Goal: Transaction & Acquisition: Purchase product/service

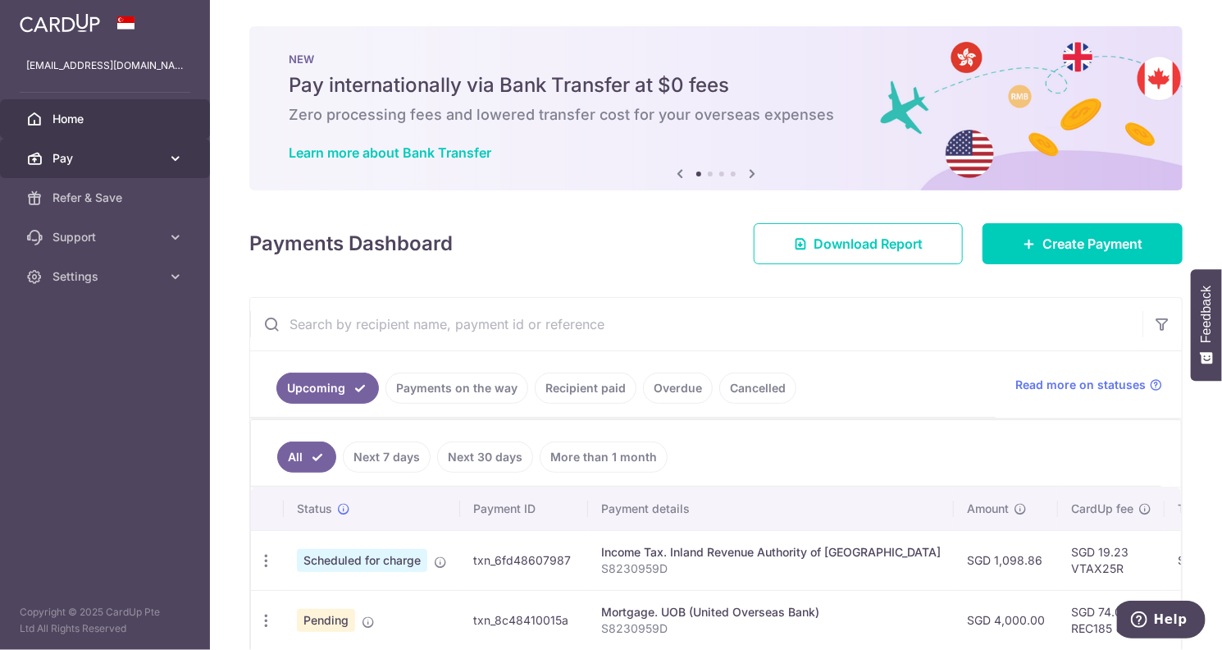
click at [165, 153] on link "Pay" at bounding box center [105, 158] width 210 height 39
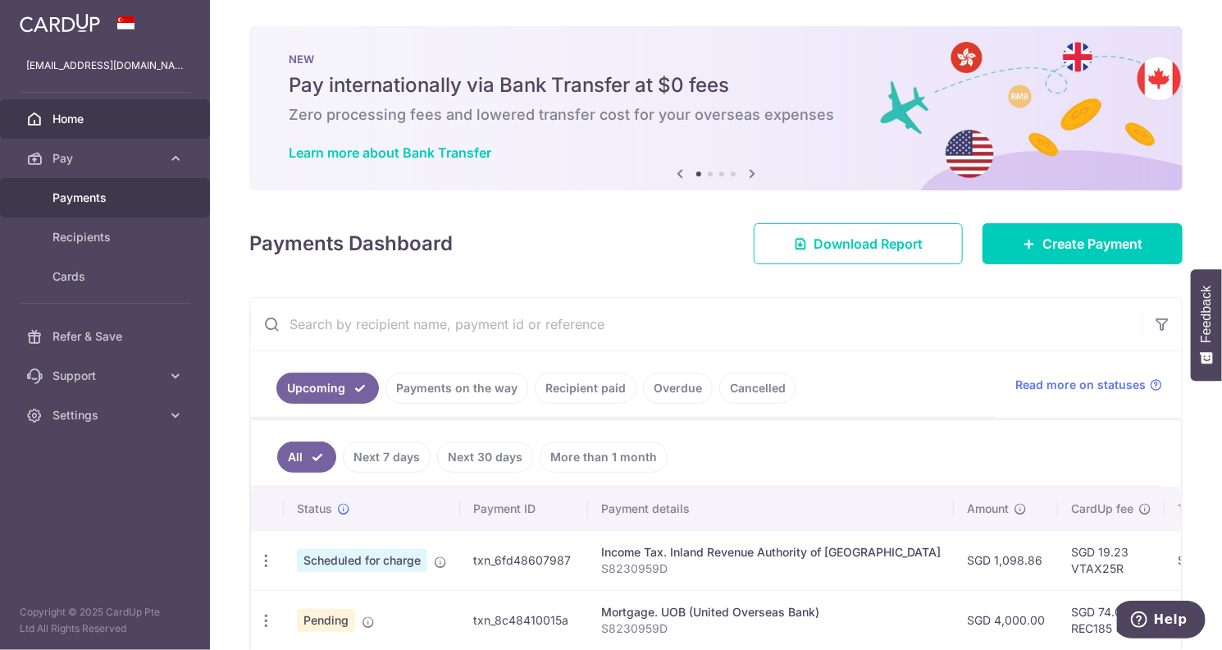
click at [94, 204] on span "Payments" at bounding box center [106, 197] width 108 height 16
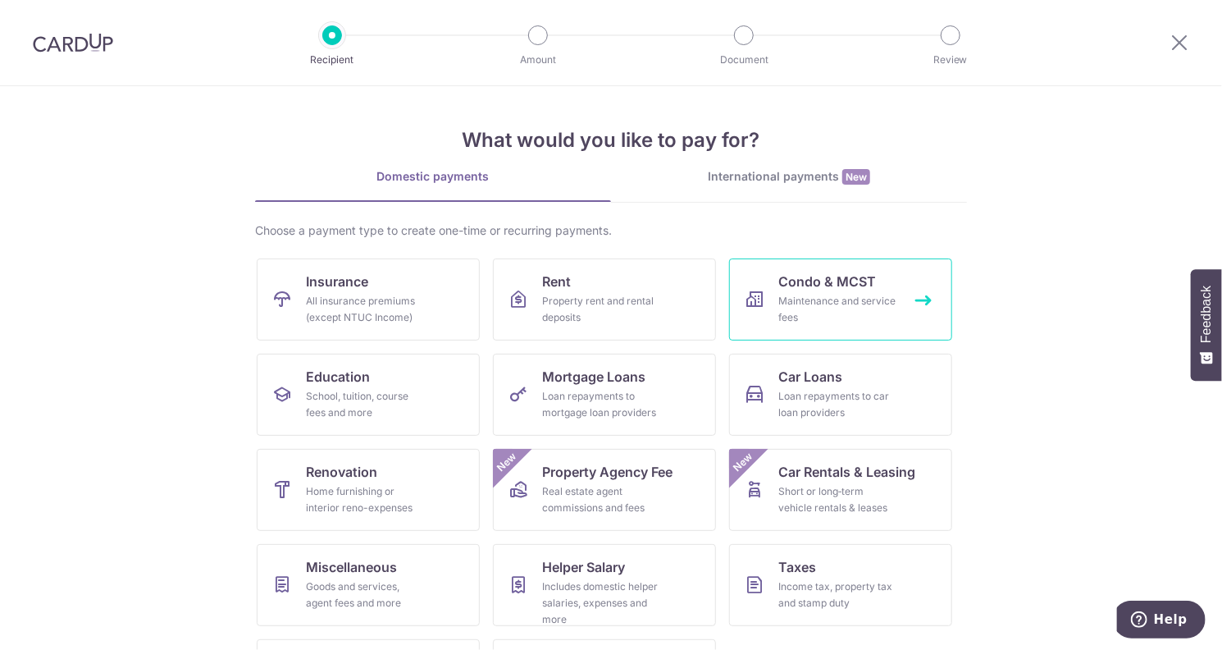
click at [787, 295] on div "Maintenance and service fees" at bounding box center [837, 309] width 118 height 33
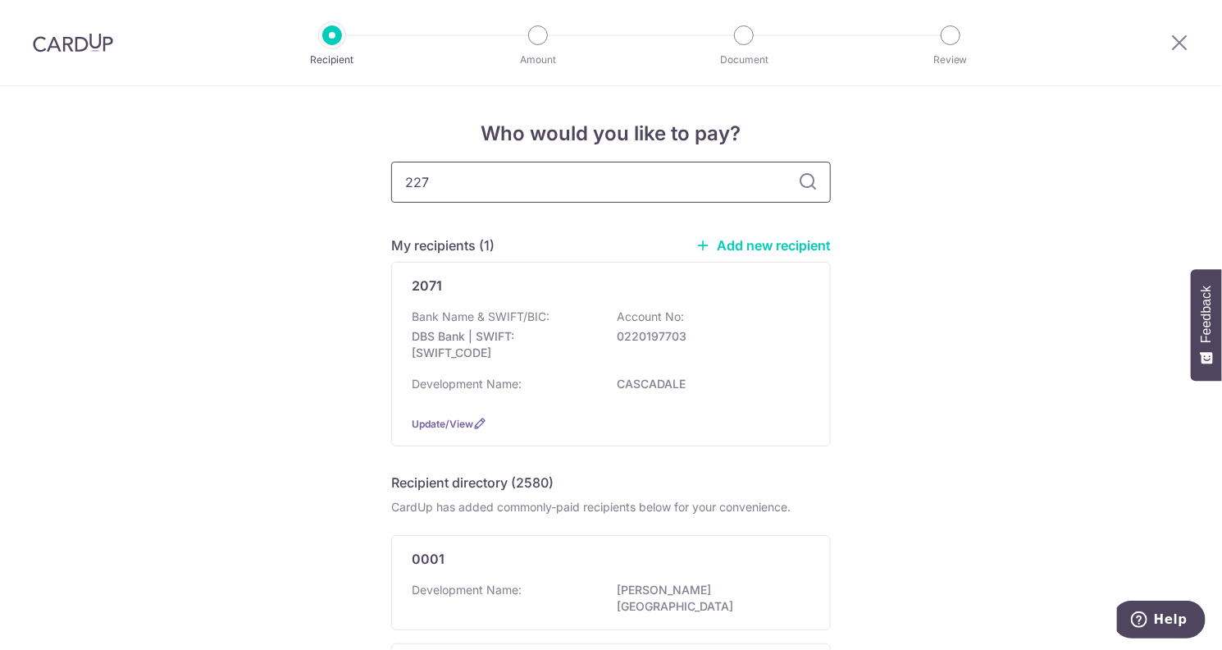
type input "2275"
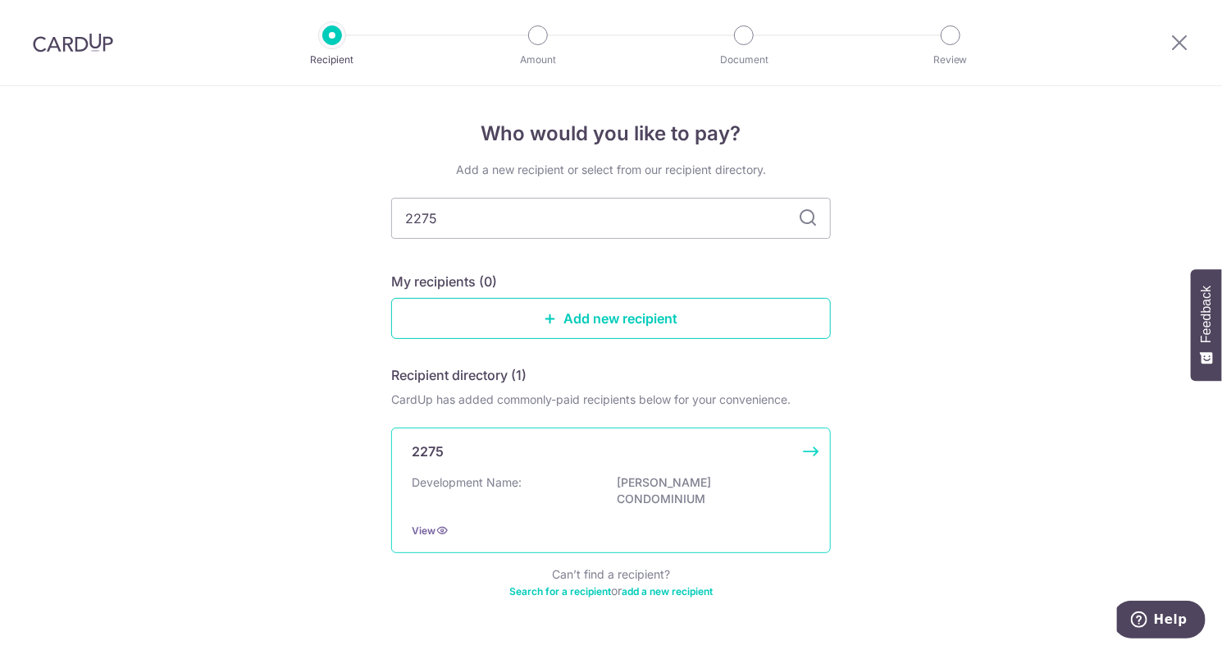
click at [538, 481] on div "Development Name: [PERSON_NAME] CONDOMINIUM" at bounding box center [611, 491] width 399 height 34
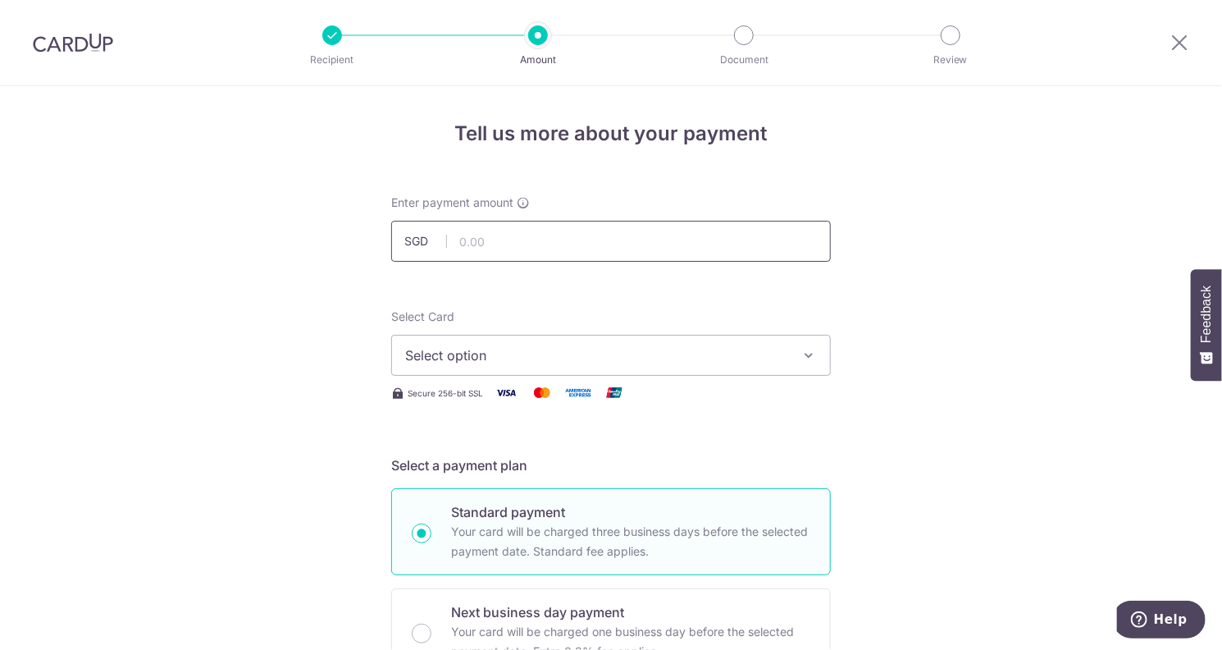
click at [517, 243] on input "text" at bounding box center [611, 241] width 440 height 41
type input "2,387.10"
click at [479, 354] on span "Select option" at bounding box center [596, 355] width 382 height 20
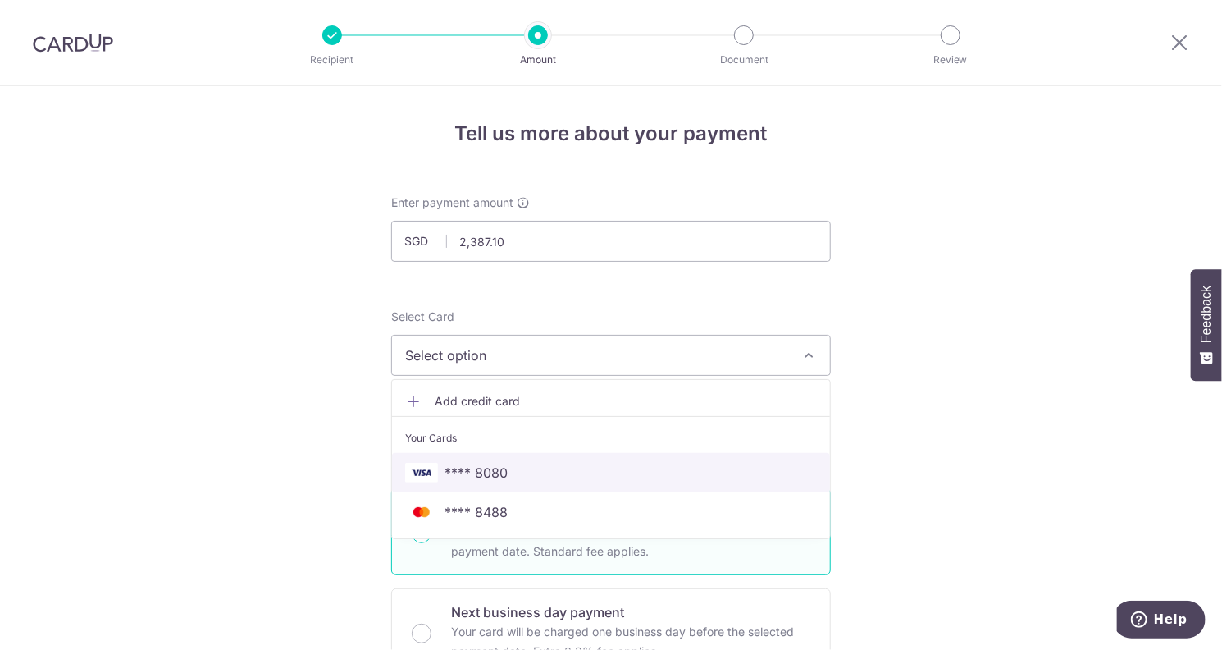
click at [485, 470] on span "**** 8080" at bounding box center [476, 473] width 63 height 20
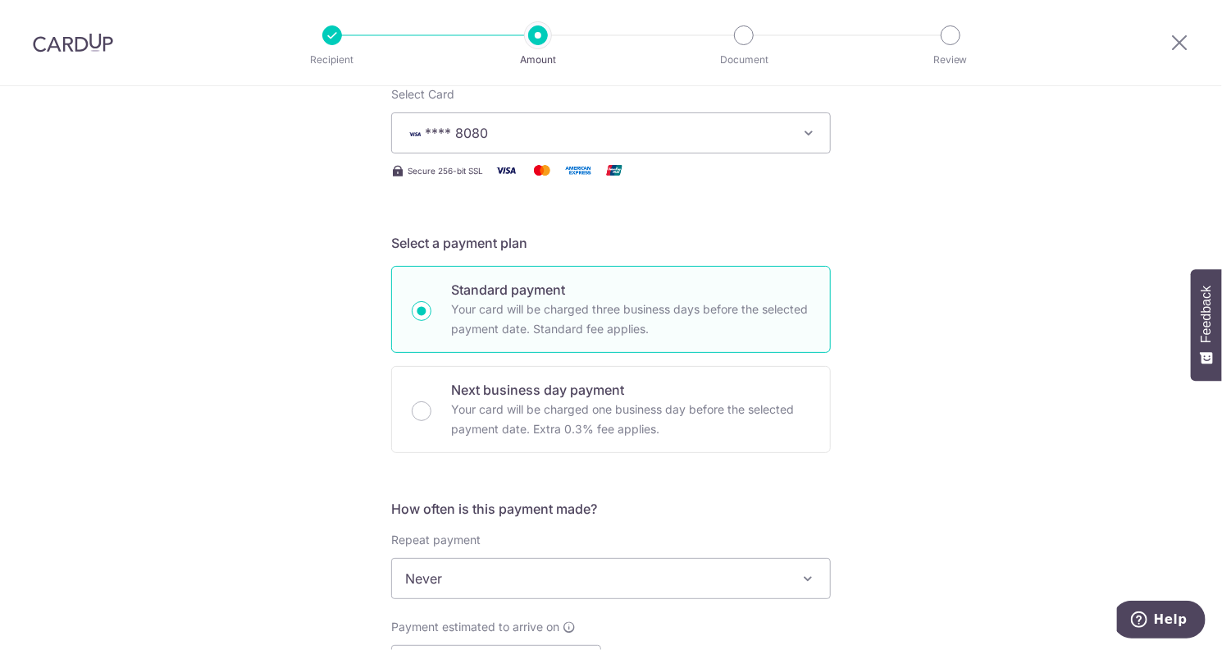
scroll to position [328, 0]
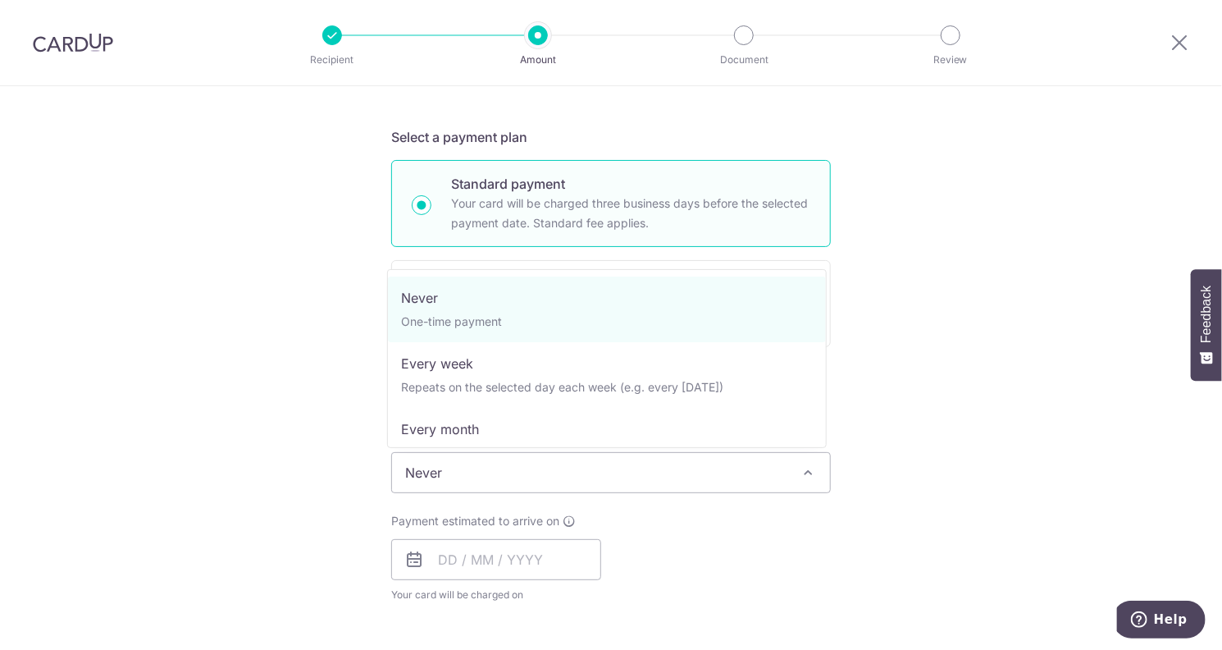
drag, startPoint x: 472, startPoint y: 476, endPoint x: 477, endPoint y: 500, distance: 24.5
click at [477, 500] on div "How often is this payment made? Repeat payment Never Every week Every month Eve…" at bounding box center [611, 504] width 440 height 223
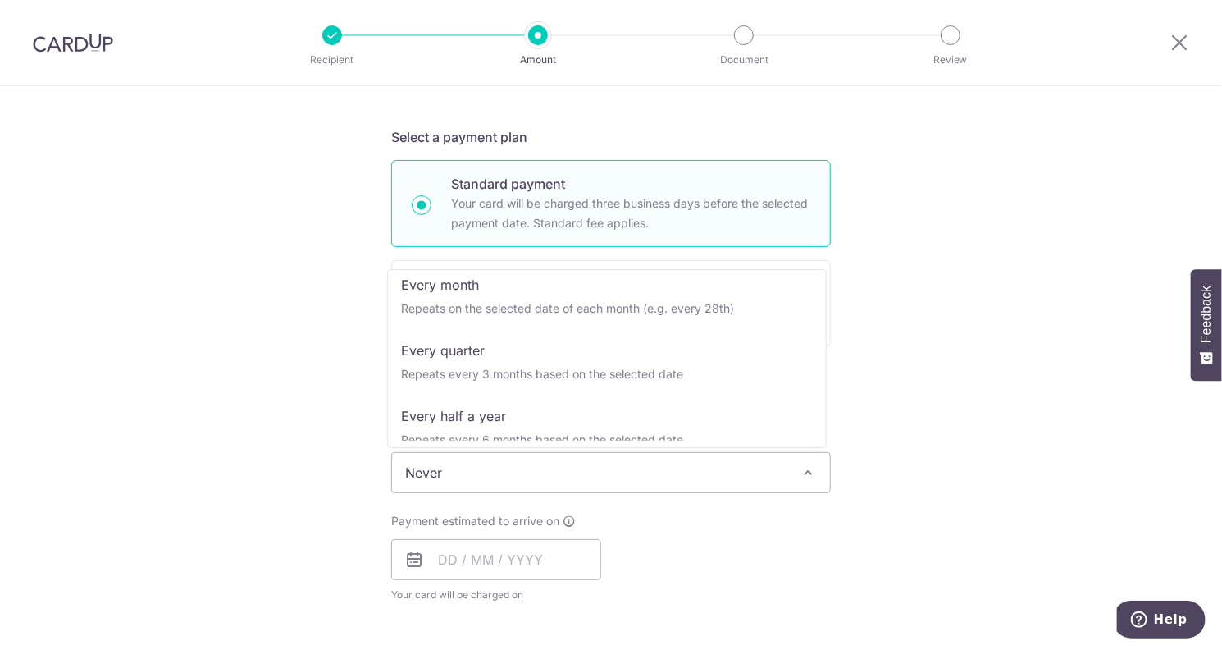
scroll to position [164, 0]
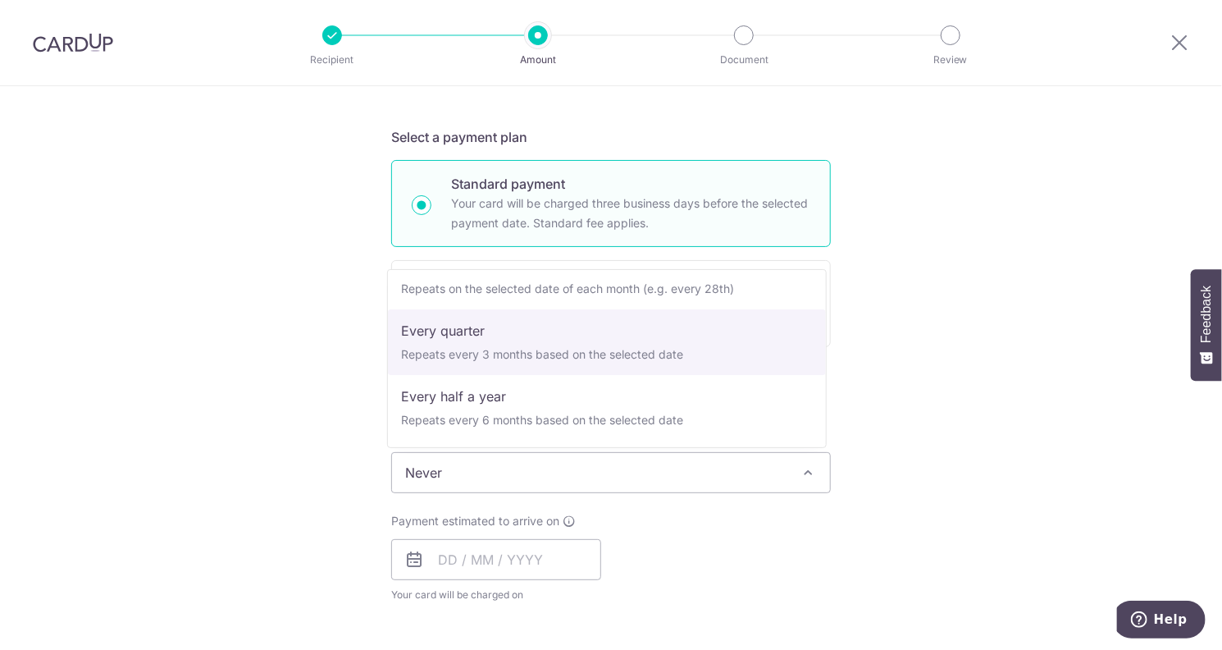
select select "4"
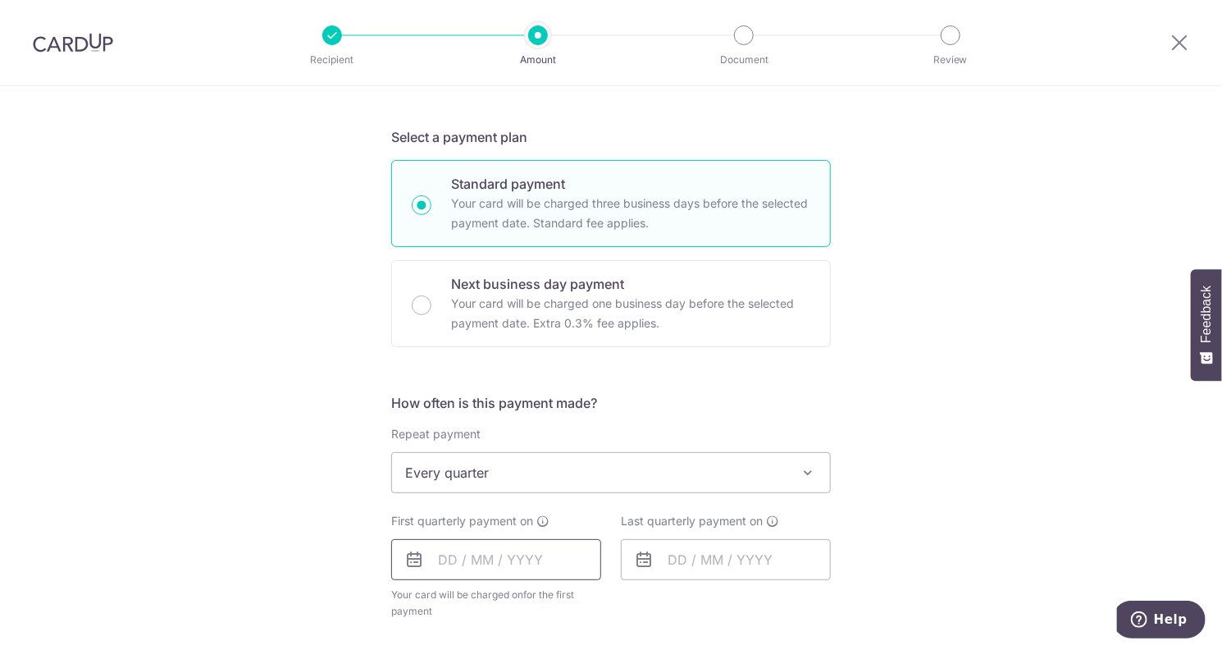
click at [432, 561] on input "text" at bounding box center [496, 559] width 210 height 41
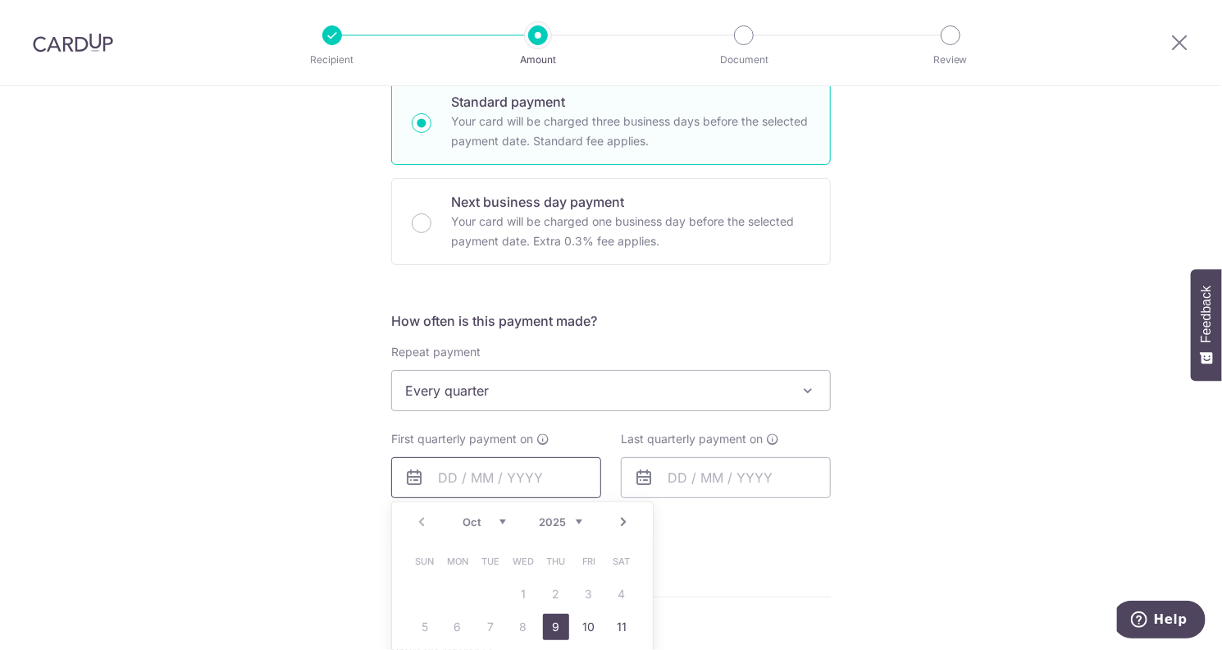
scroll to position [492, 0]
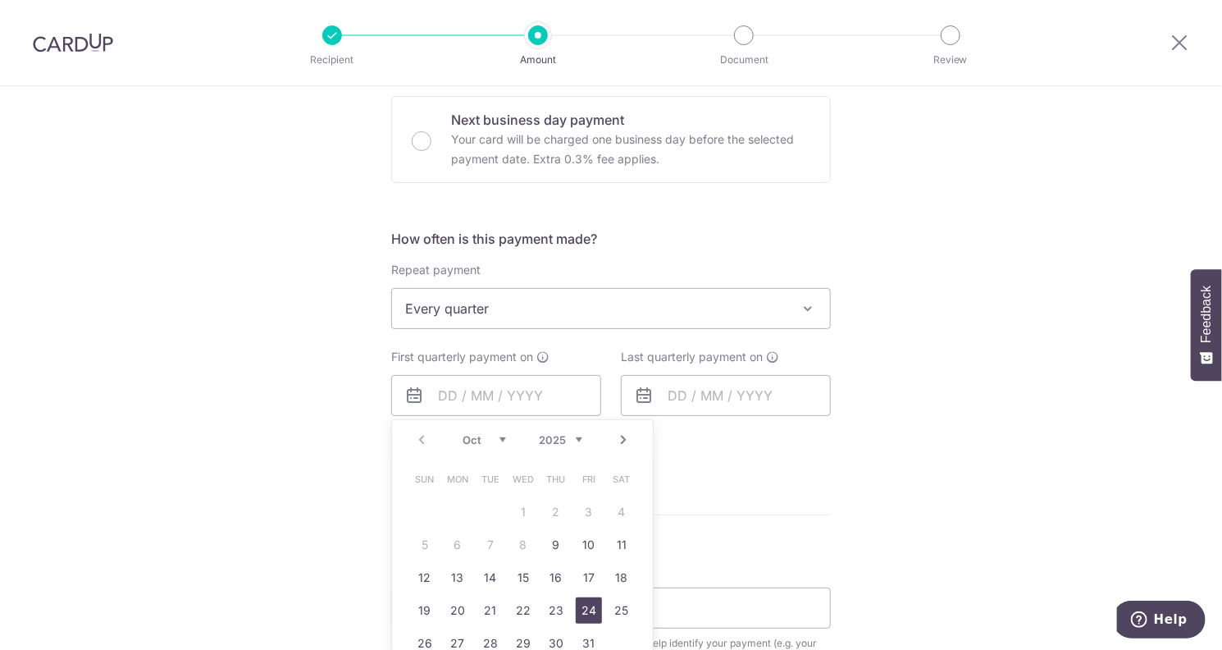
click at [581, 604] on link "24" at bounding box center [589, 610] width 26 height 26
type input "24/10/2025"
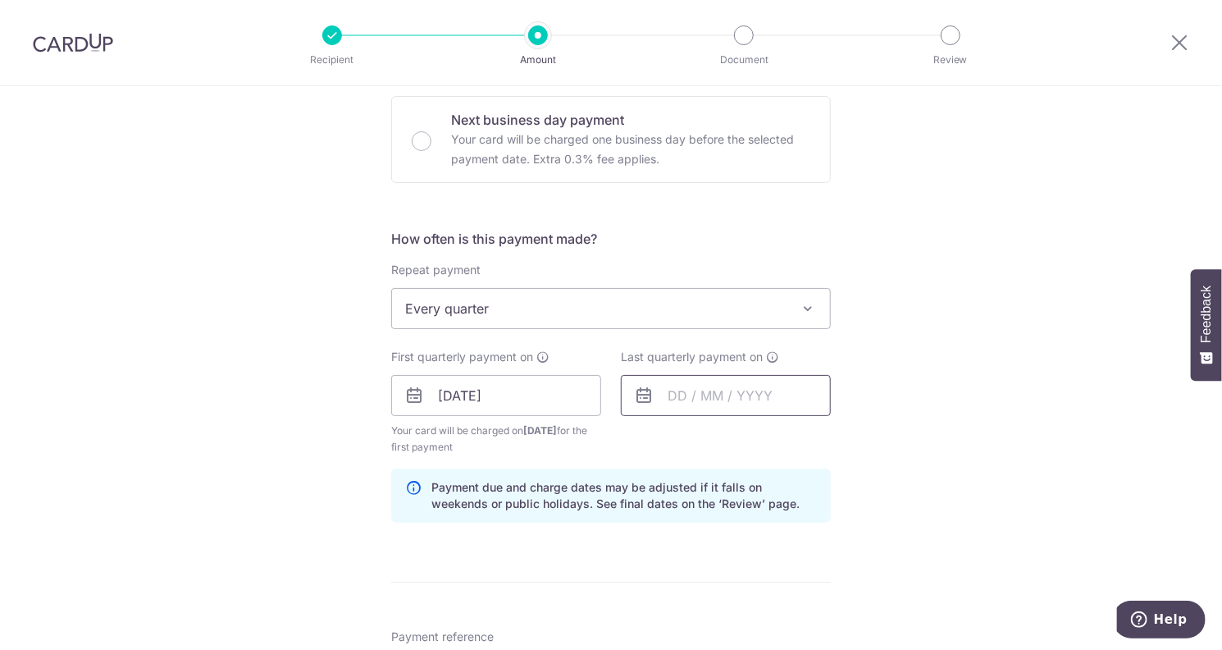
click at [715, 399] on input "text" at bounding box center [726, 395] width 210 height 41
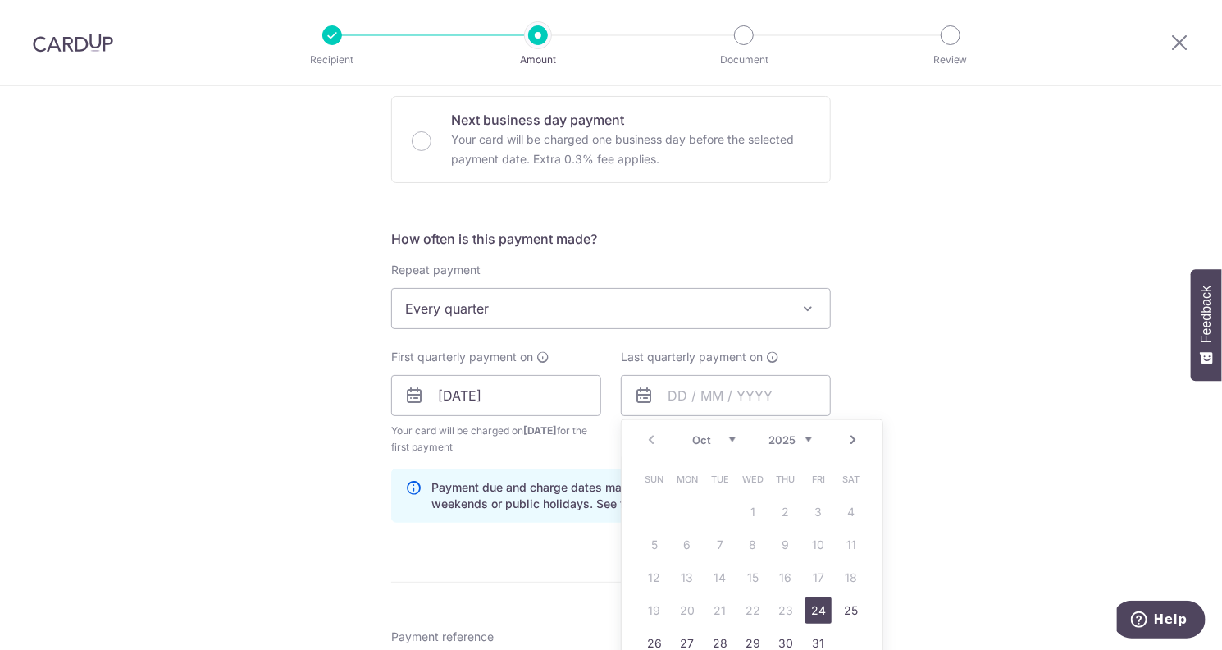
click at [801, 436] on select "2025 2026 2027 2028 2029 2030 2031 2032 2033 2034 2035" at bounding box center [790, 439] width 43 height 13
click at [819, 613] on link "23" at bounding box center [818, 610] width 26 height 26
type input "23/10/2026"
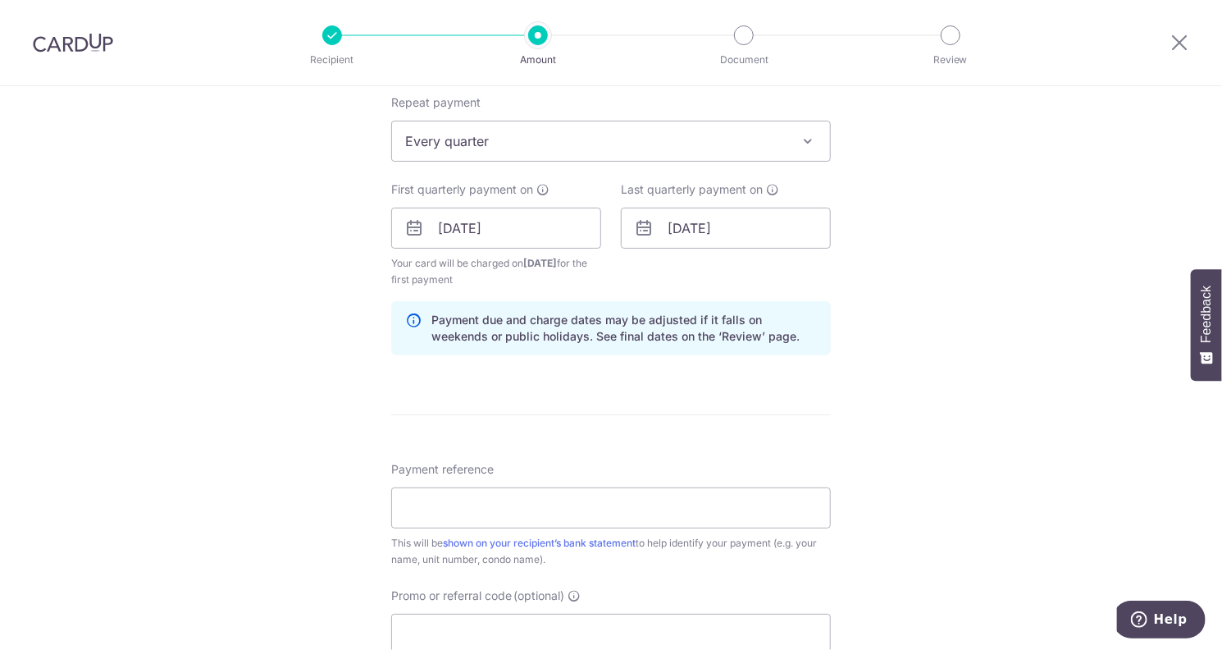
scroll to position [738, 0]
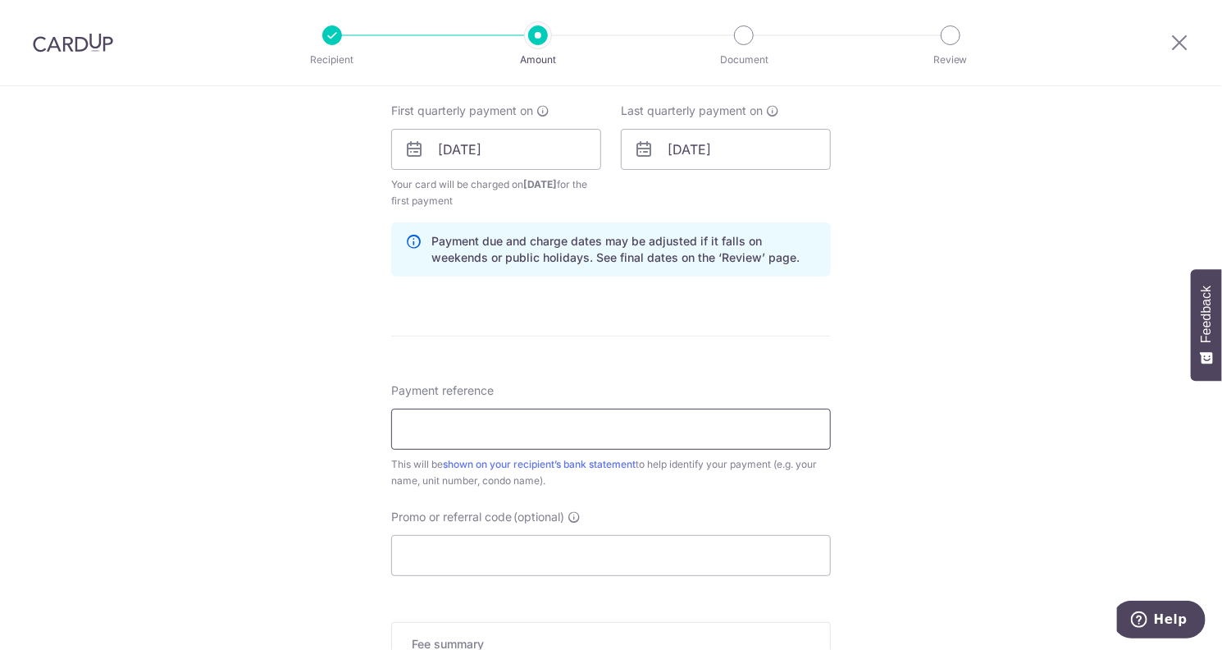
click at [744, 422] on input "Payment reference" at bounding box center [611, 428] width 440 height 41
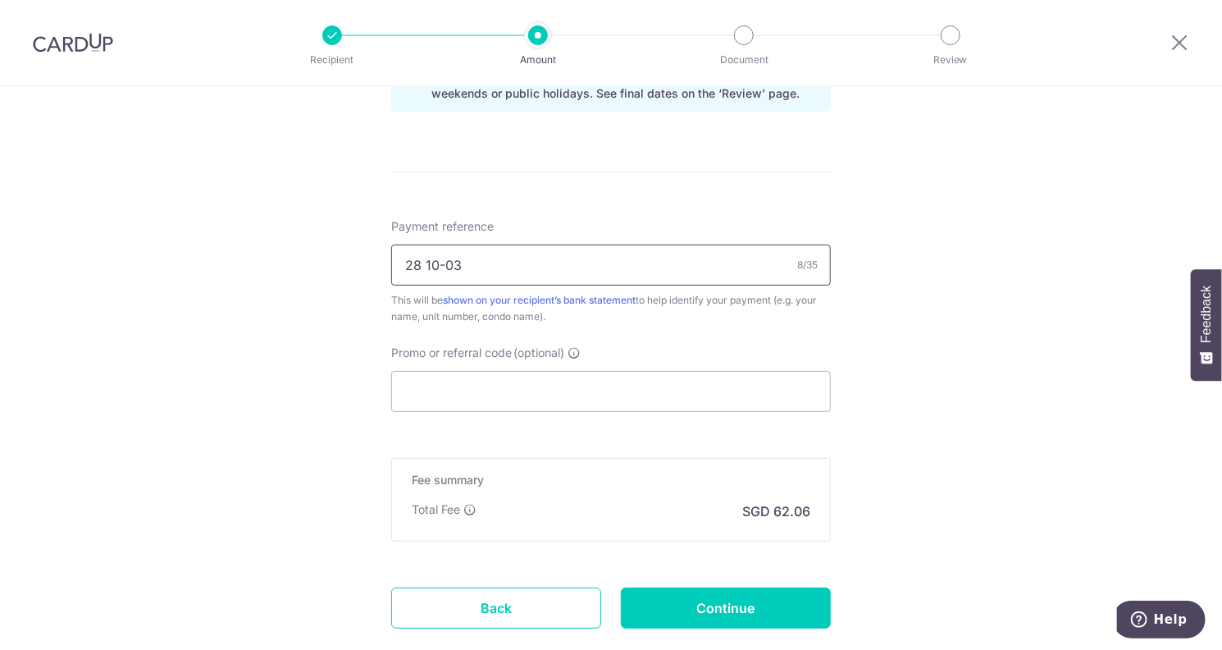
scroll to position [984, 0]
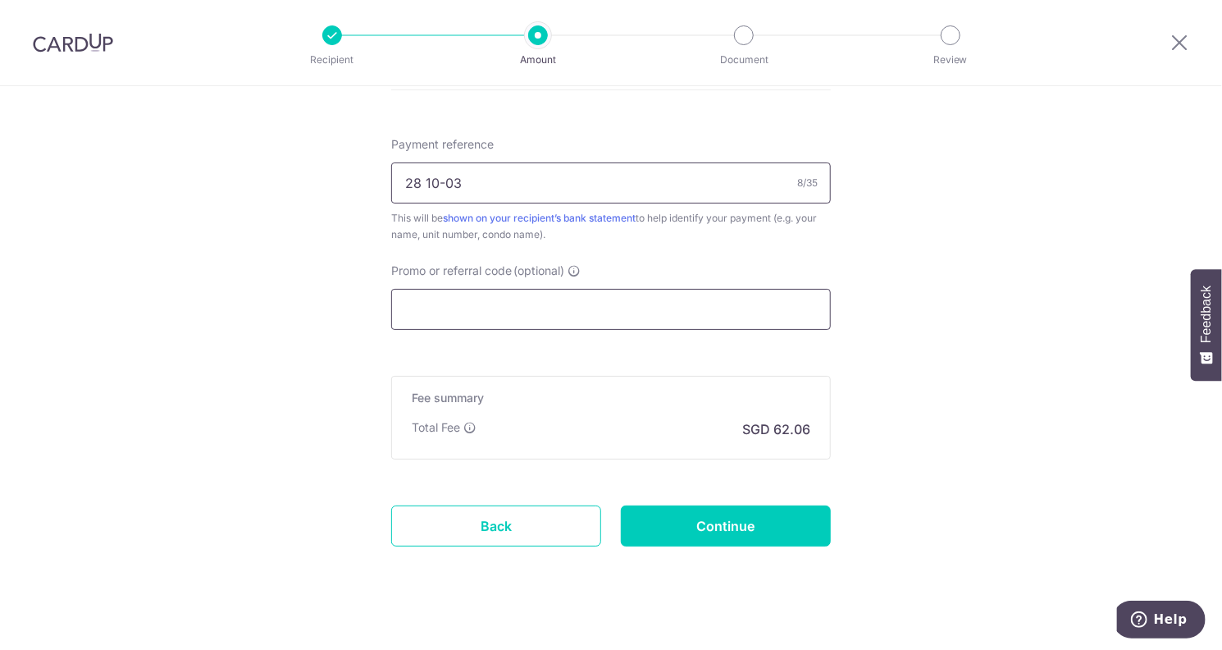
type input "28 10-03"
click at [445, 289] on input "Promo or referral code (optional)" at bounding box center [611, 309] width 440 height 41
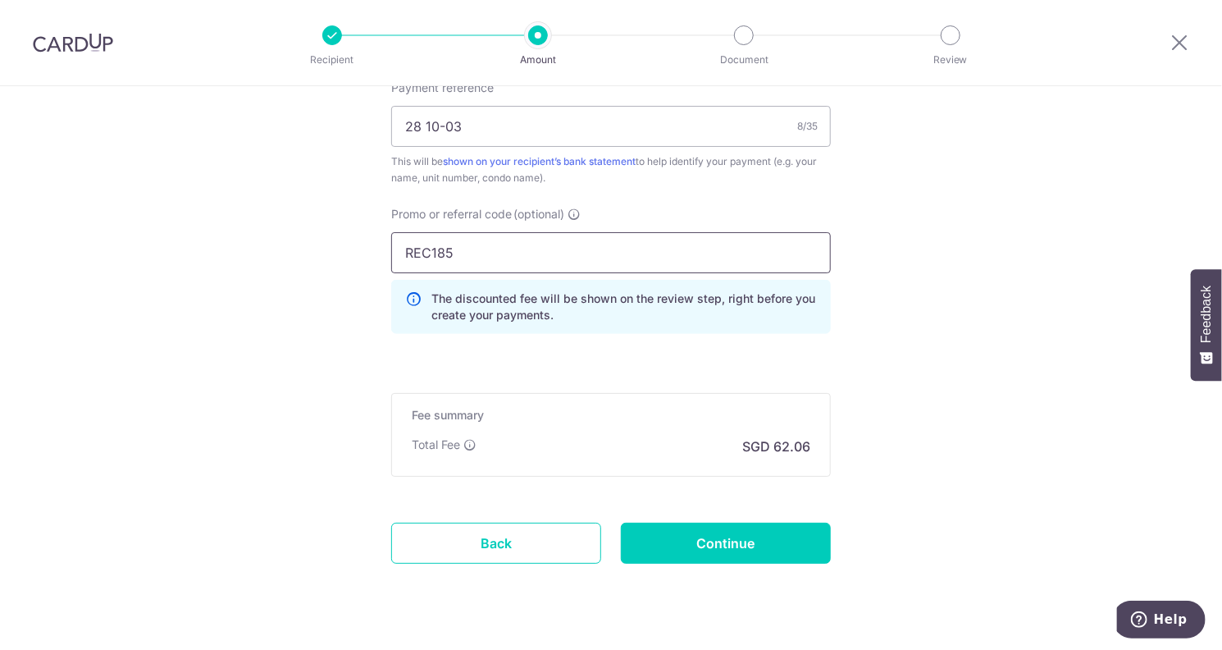
scroll to position [1075, 0]
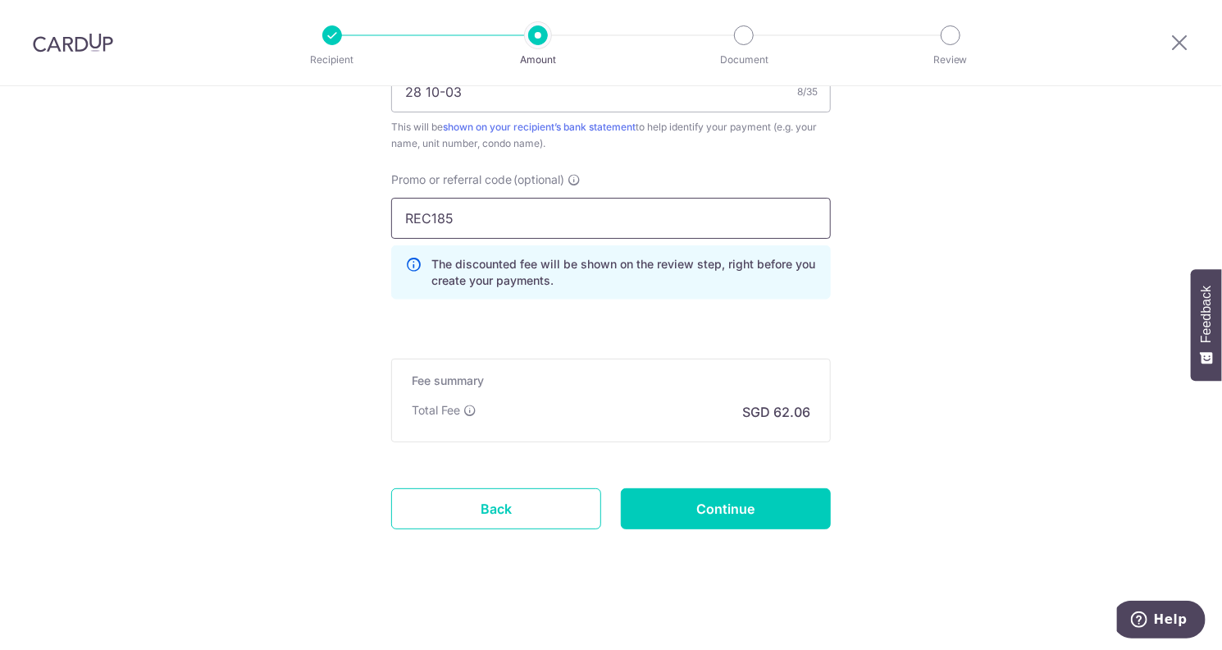
type input "REC185"
click at [689, 488] on input "Continue" at bounding box center [726, 508] width 210 height 41
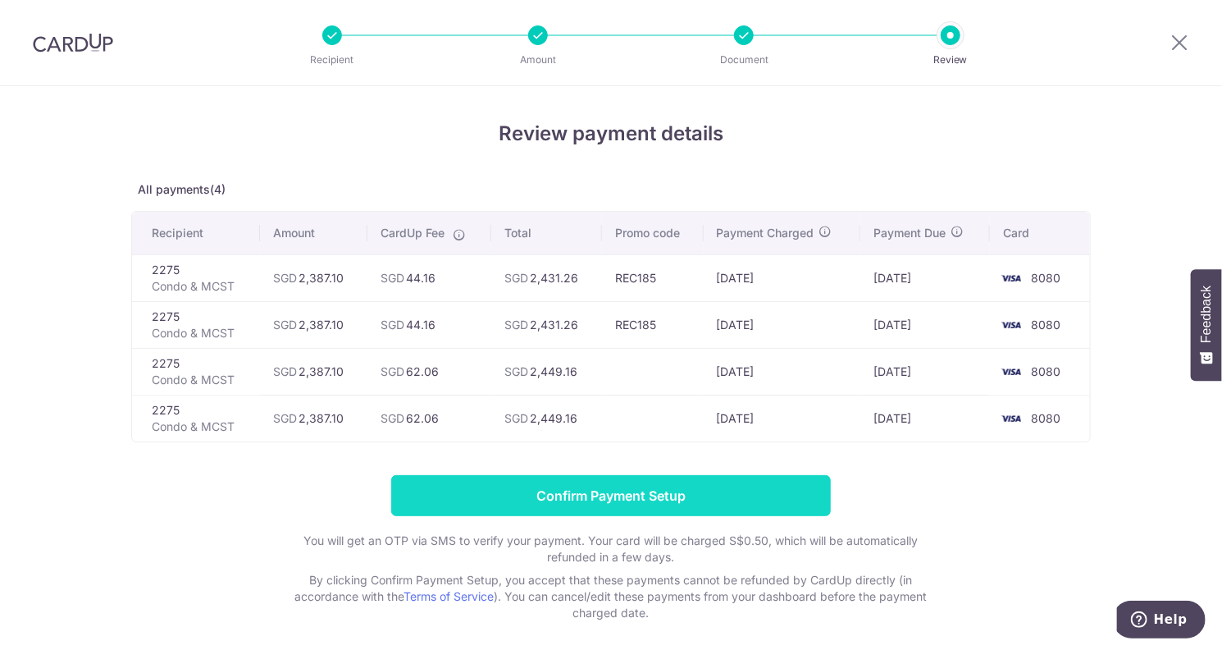
click at [635, 494] on input "Confirm Payment Setup" at bounding box center [611, 495] width 440 height 41
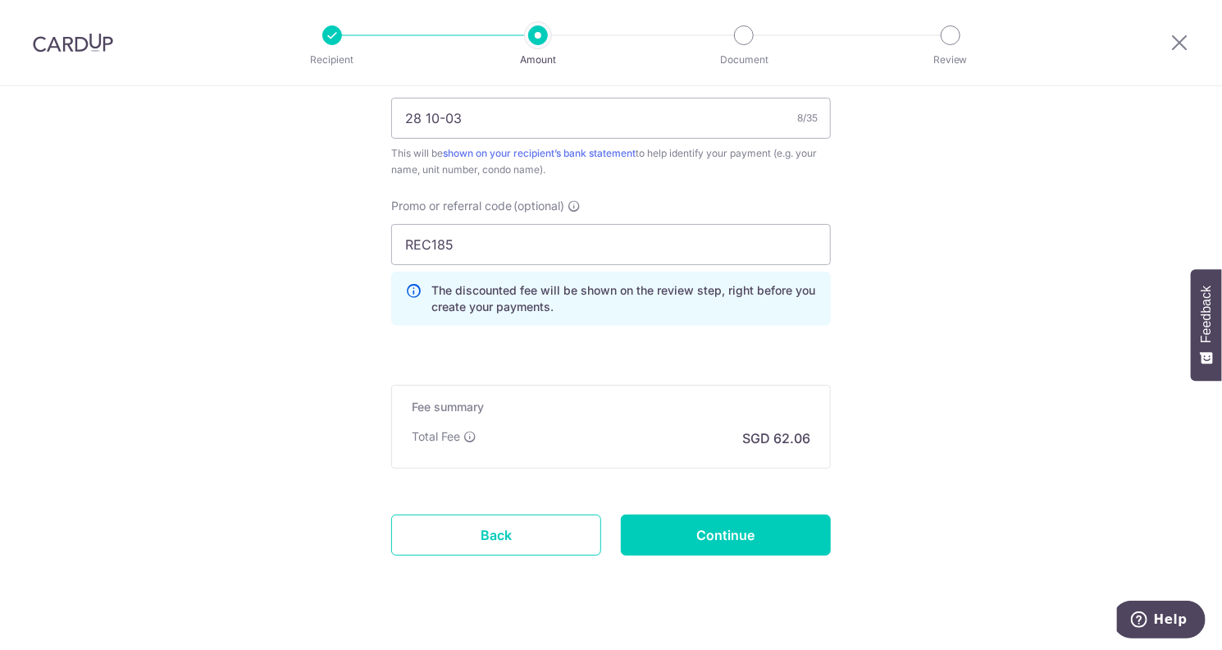
scroll to position [1059, 0]
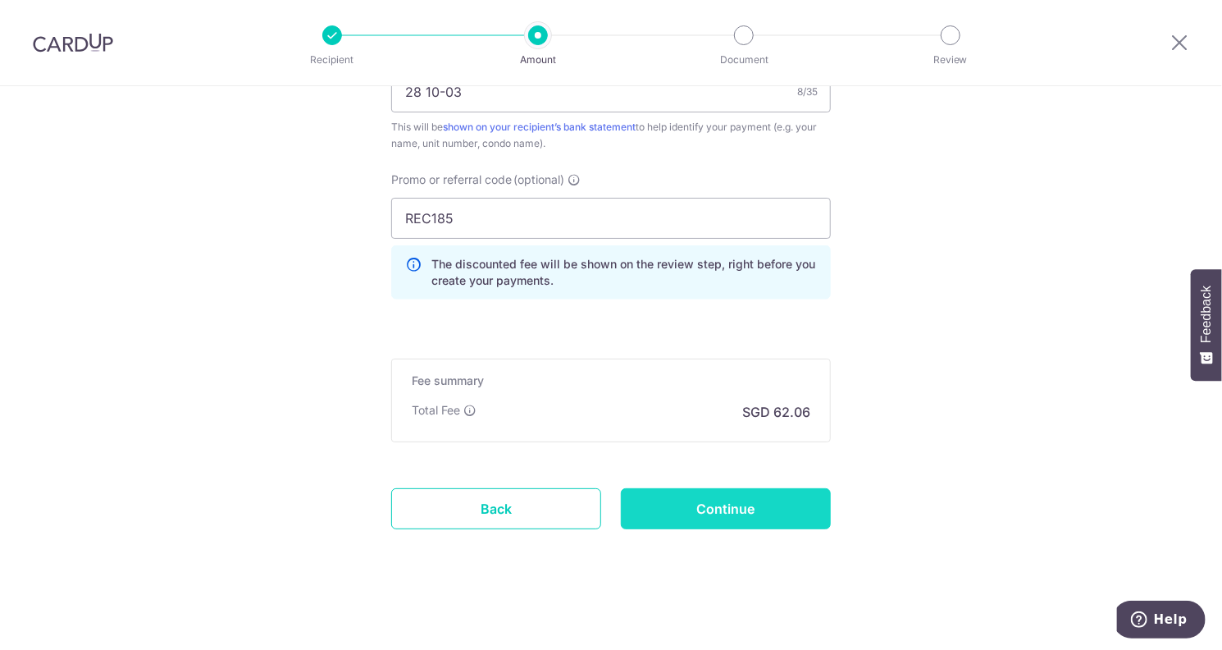
click at [693, 514] on input "Continue" at bounding box center [726, 508] width 210 height 41
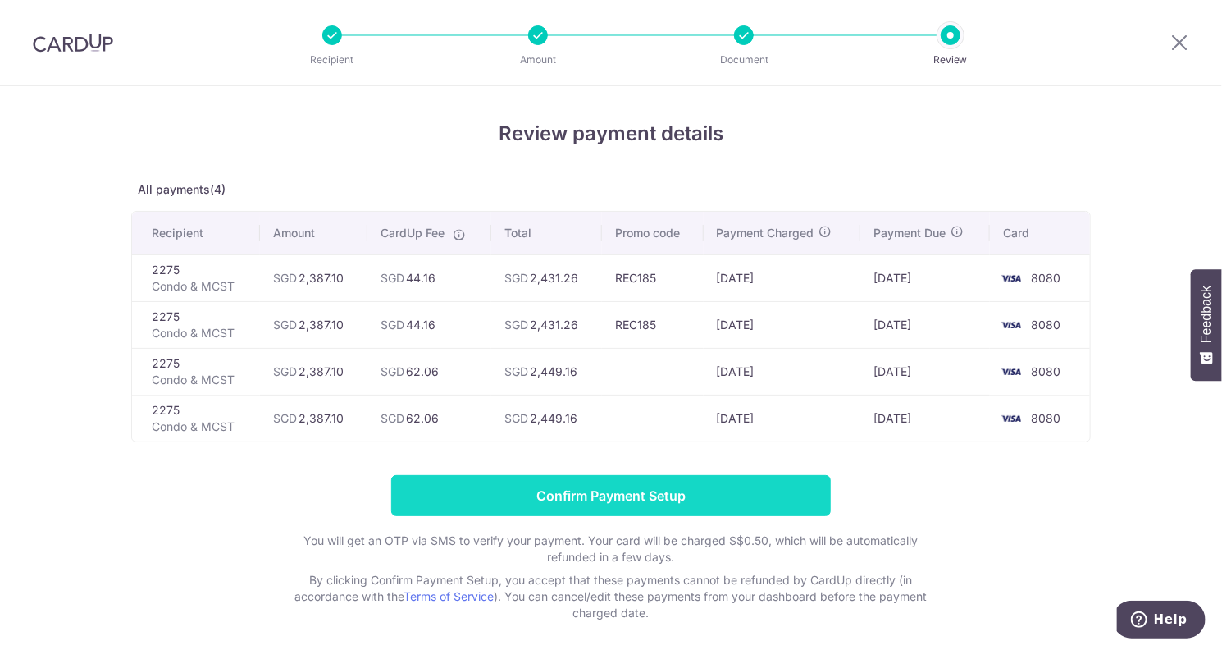
click at [630, 495] on input "Confirm Payment Setup" at bounding box center [611, 495] width 440 height 41
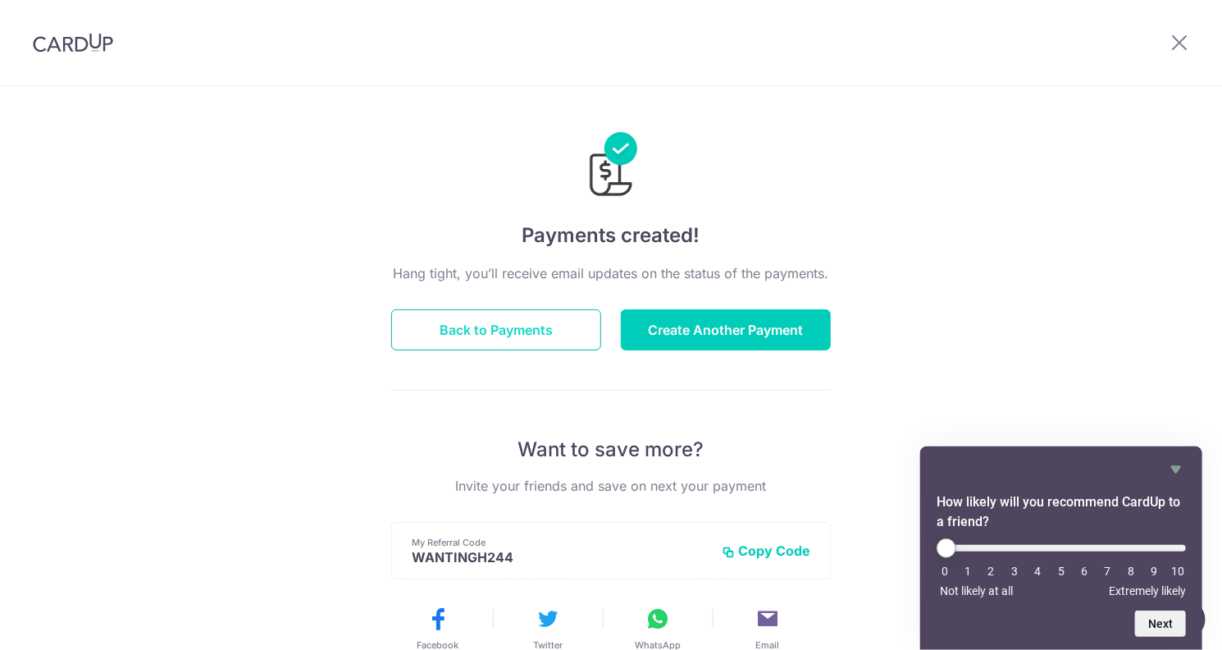
click at [528, 325] on button "Back to Payments" at bounding box center [496, 329] width 210 height 41
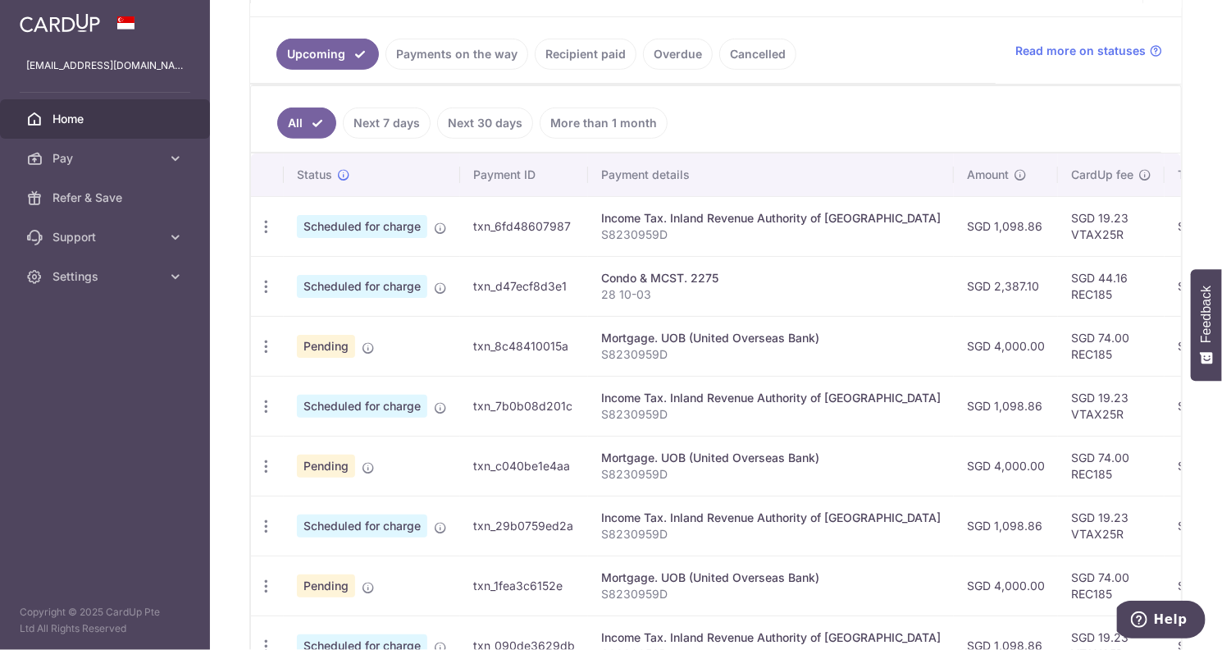
scroll to position [348, 0]
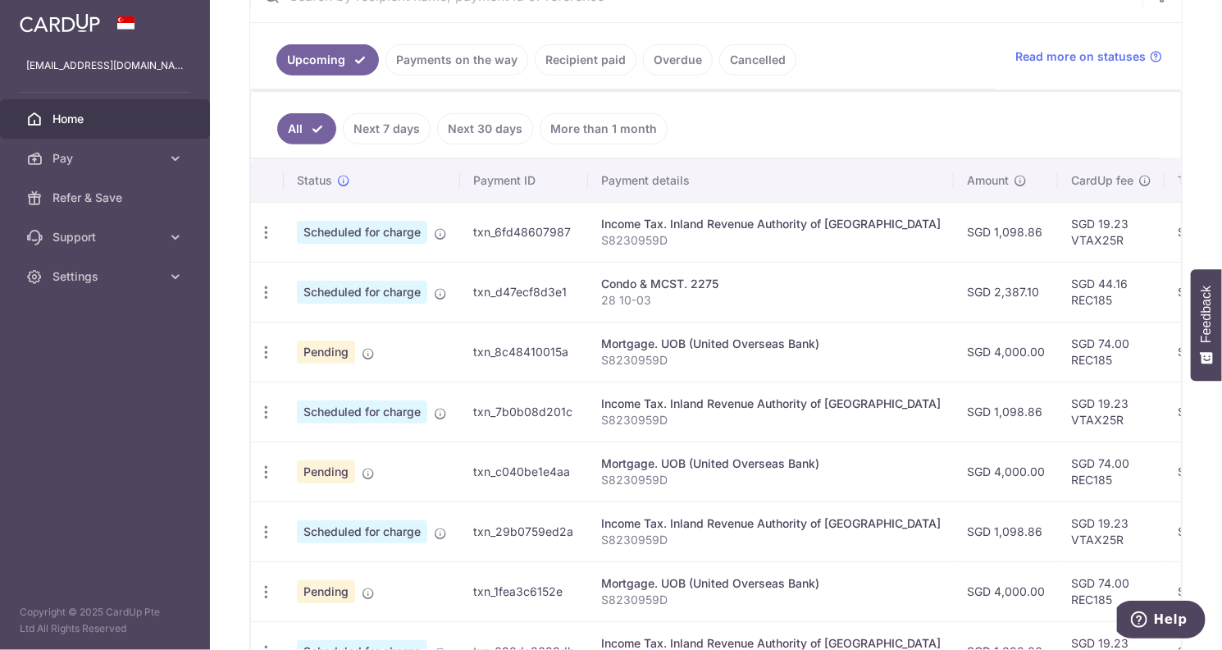
drag, startPoint x: 1045, startPoint y: 297, endPoint x: 987, endPoint y: 280, distance: 60.7
click at [987, 280] on tr "Update payment Cancel payment Scheduled for charge txn_d47ecf8d3e1 Condo & MCST…" at bounding box center [924, 292] width 1346 height 60
drag, startPoint x: 1050, startPoint y: 297, endPoint x: 1007, endPoint y: 301, distance: 42.8
click at [1058, 301] on td "SGD 44.16 REC185" at bounding box center [1111, 292] width 107 height 60
copy td "REC185"
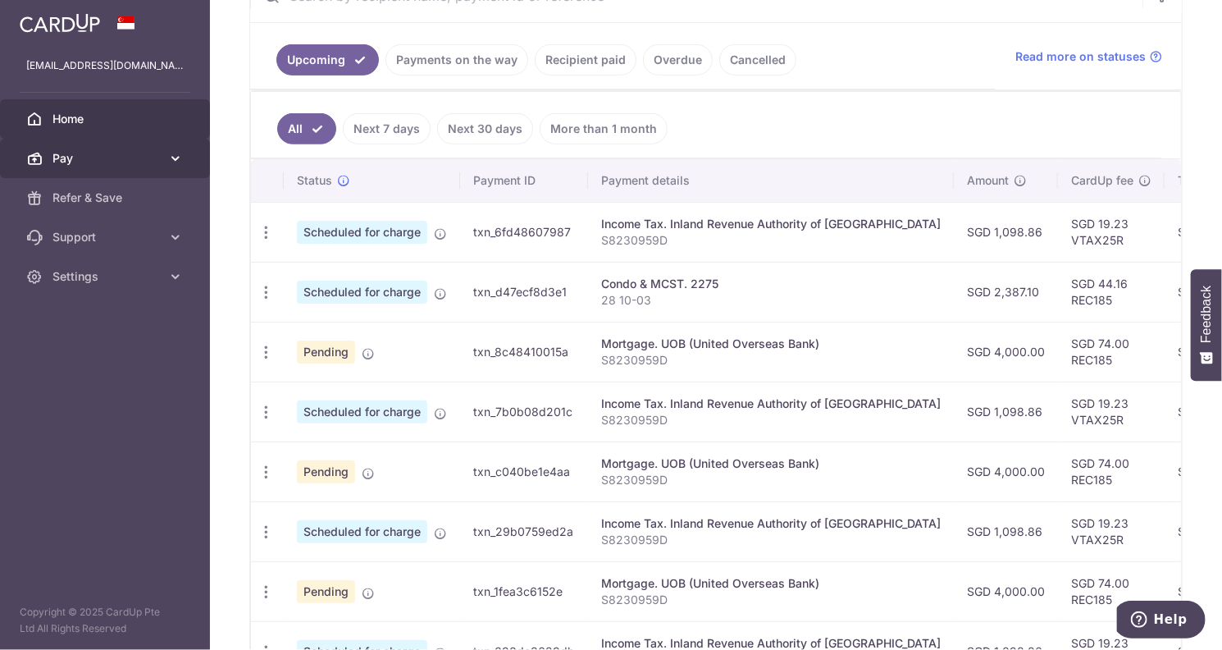
click at [170, 153] on icon at bounding box center [175, 158] width 16 height 16
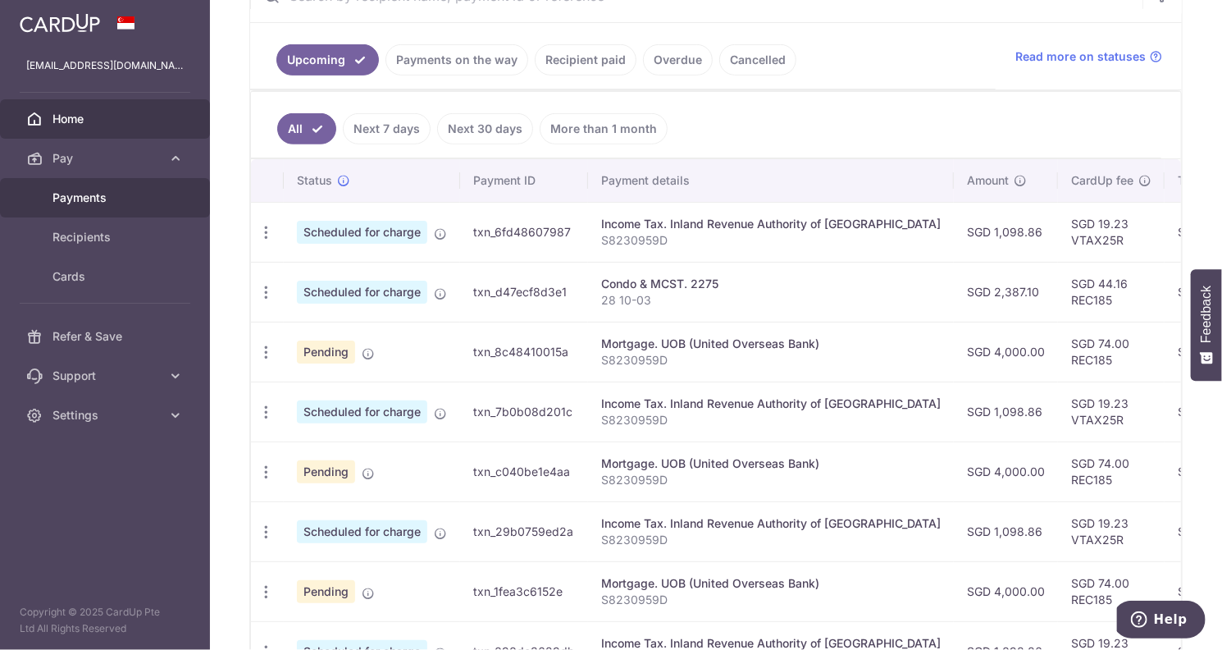
click at [97, 199] on span "Payments" at bounding box center [106, 197] width 108 height 16
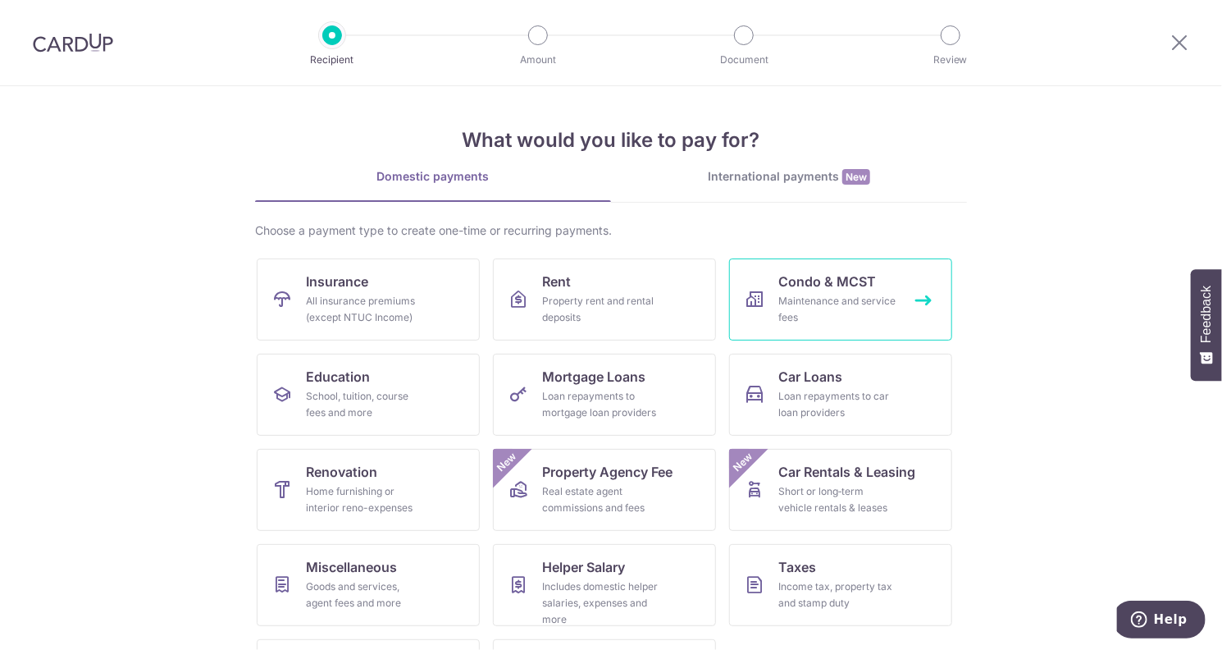
click at [778, 286] on span "Condo & MCST" at bounding box center [827, 281] width 98 height 20
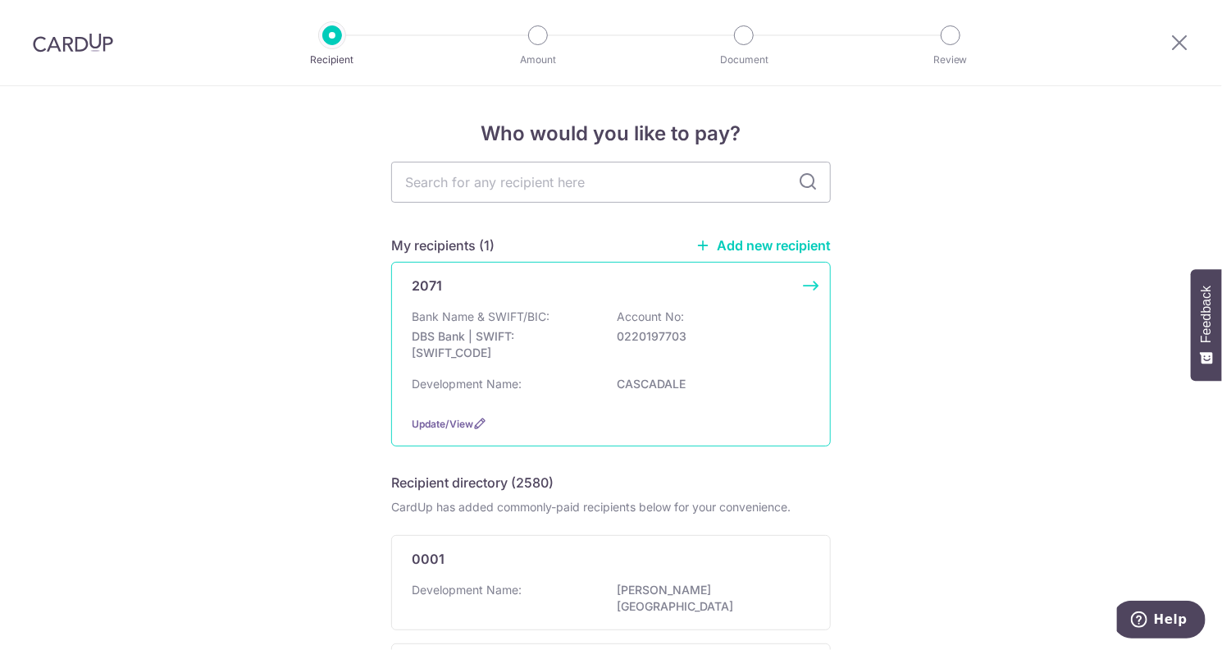
click at [545, 340] on p "DBS Bank | SWIFT: DBSSSGSGXXX" at bounding box center [504, 344] width 184 height 33
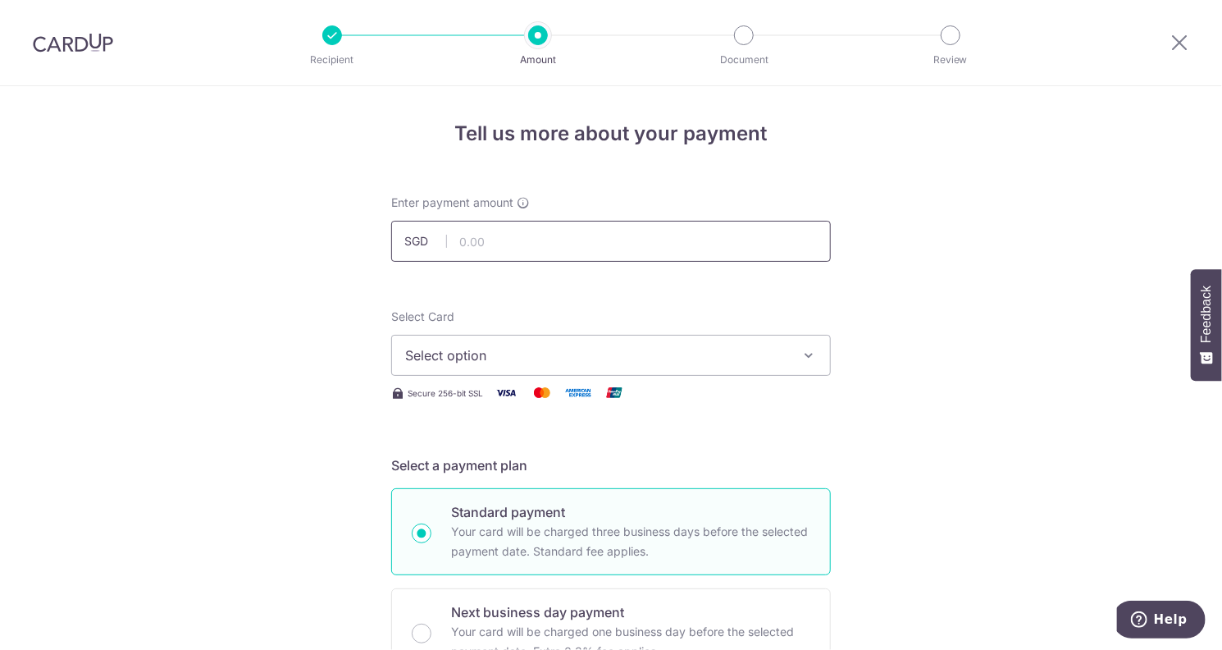
click at [541, 242] on input "text" at bounding box center [611, 241] width 440 height 41
type input "1,440.00"
click at [517, 369] on button "Select option" at bounding box center [611, 355] width 440 height 41
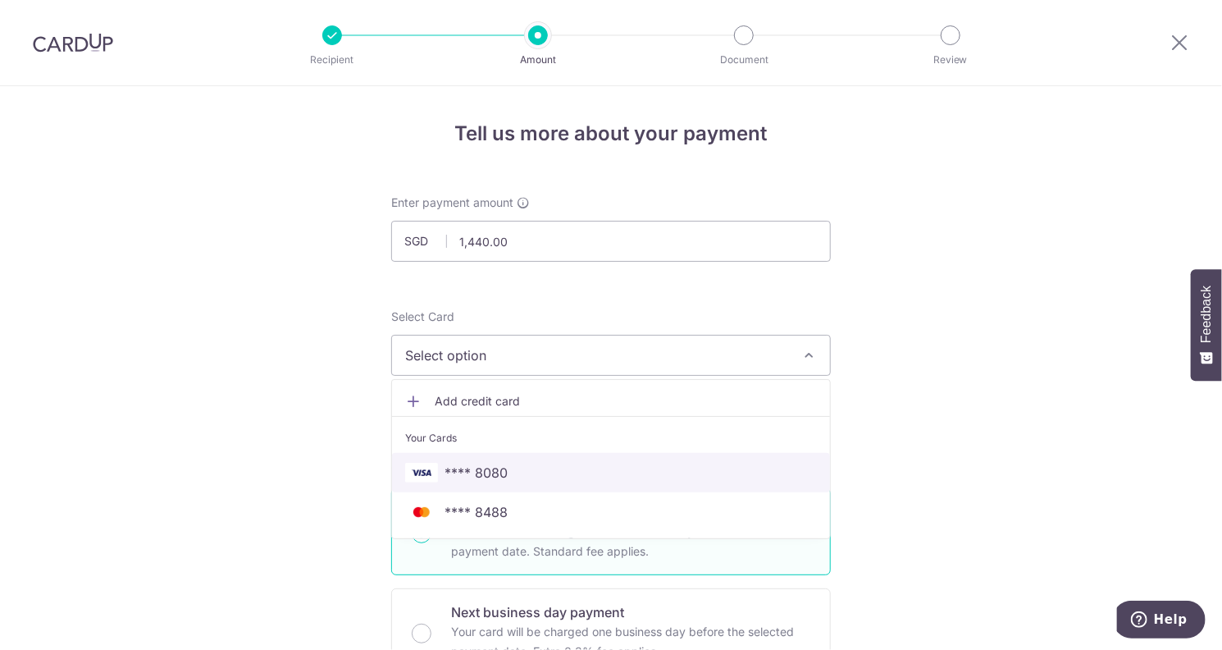
click at [489, 478] on span "**** 8080" at bounding box center [476, 473] width 63 height 20
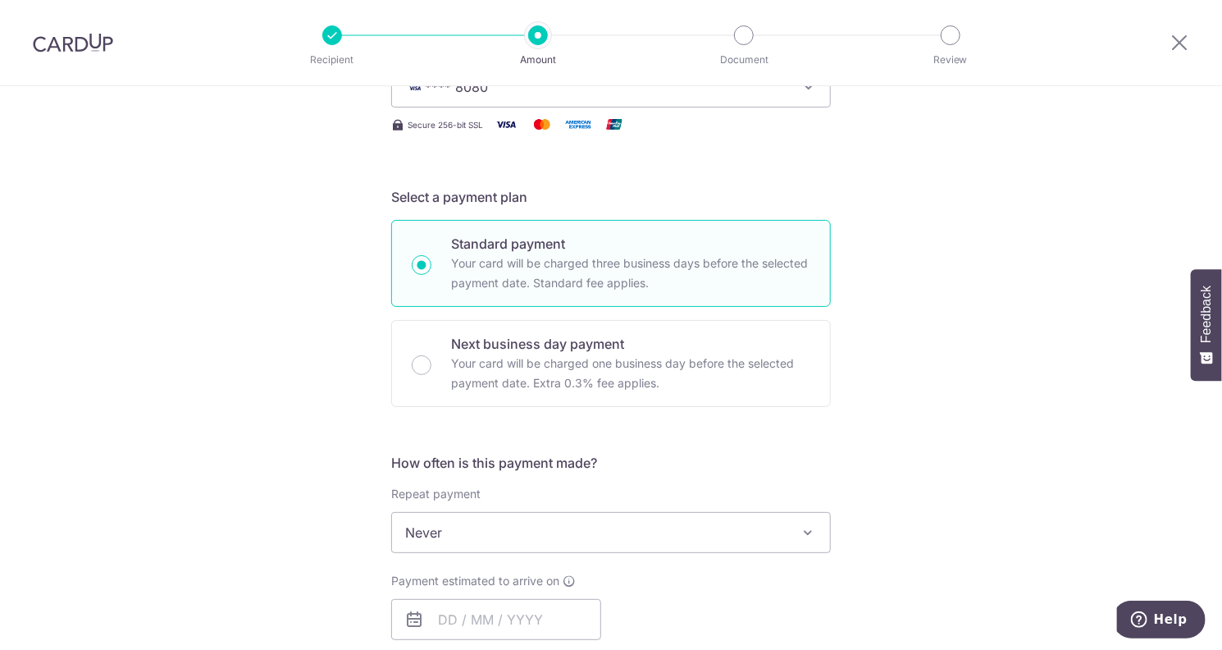
scroll to position [492, 0]
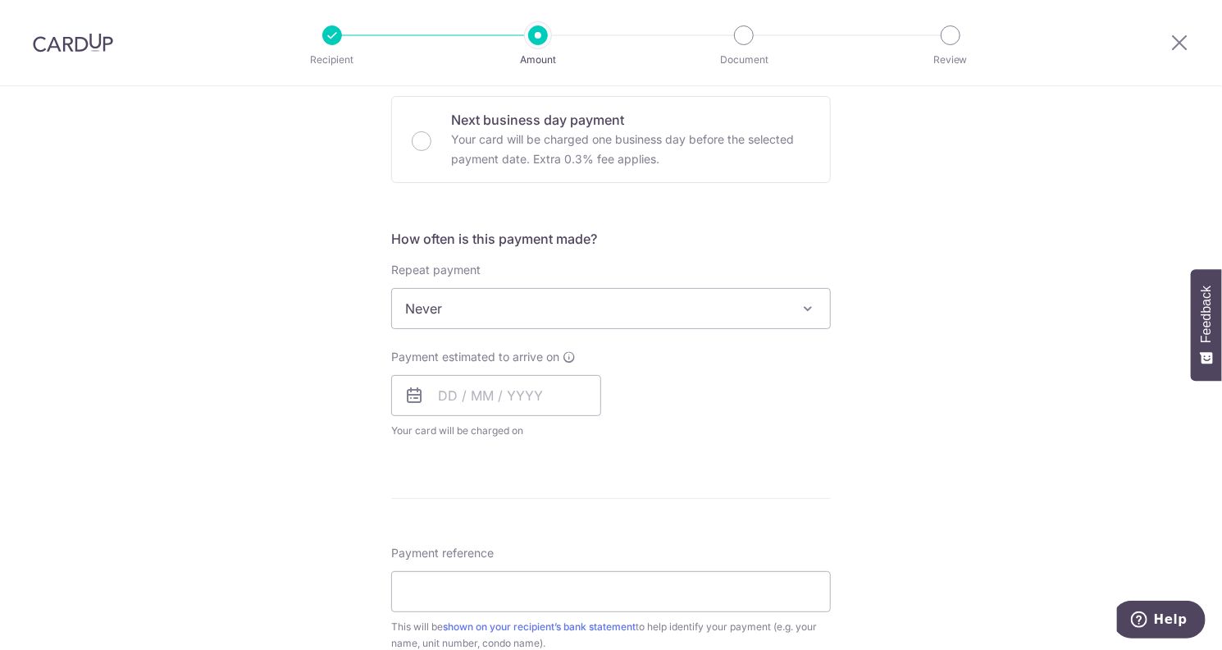
click at [459, 314] on span "Never" at bounding box center [611, 308] width 438 height 39
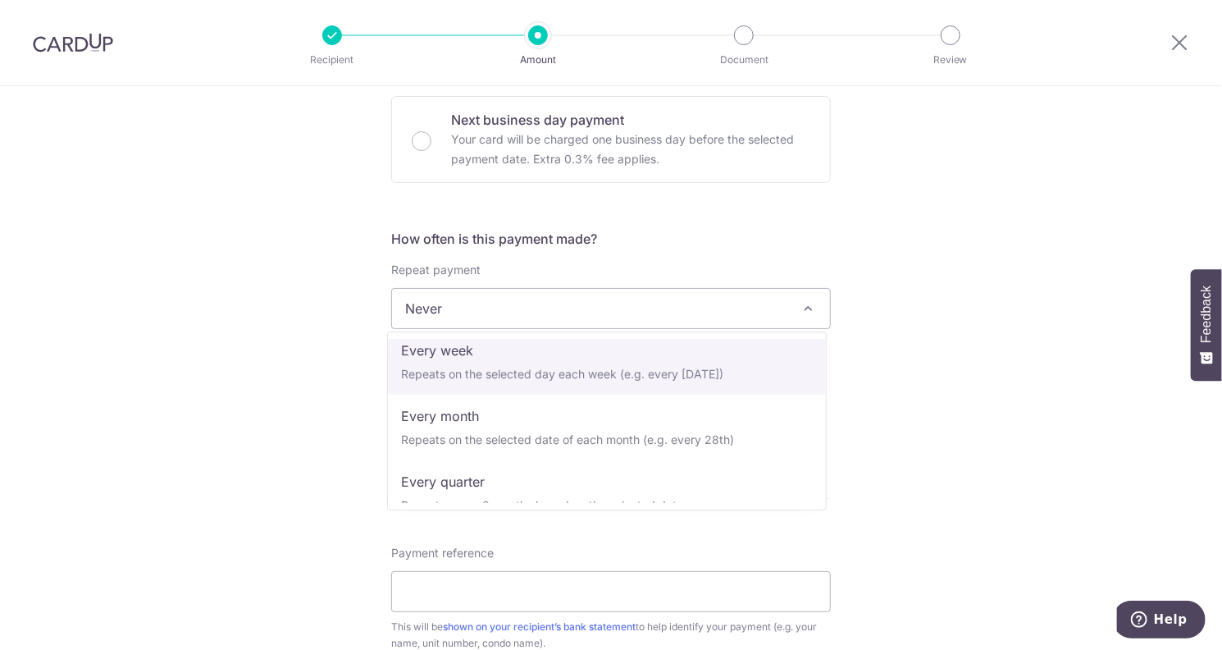
scroll to position [164, 0]
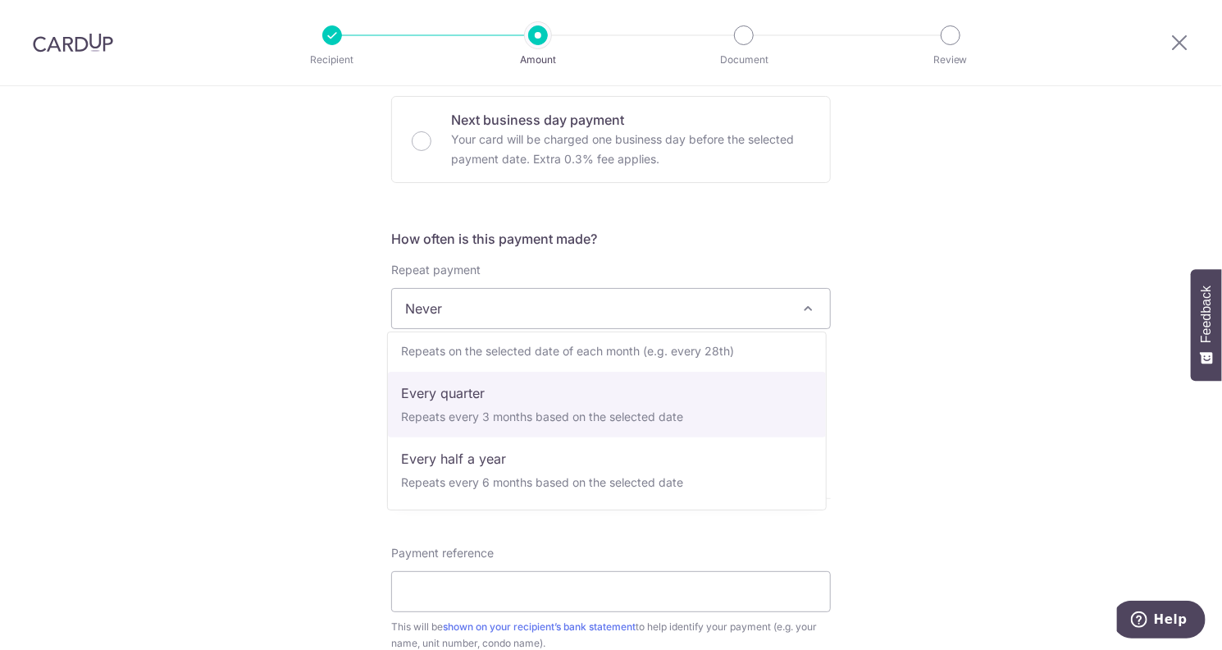
select select "4"
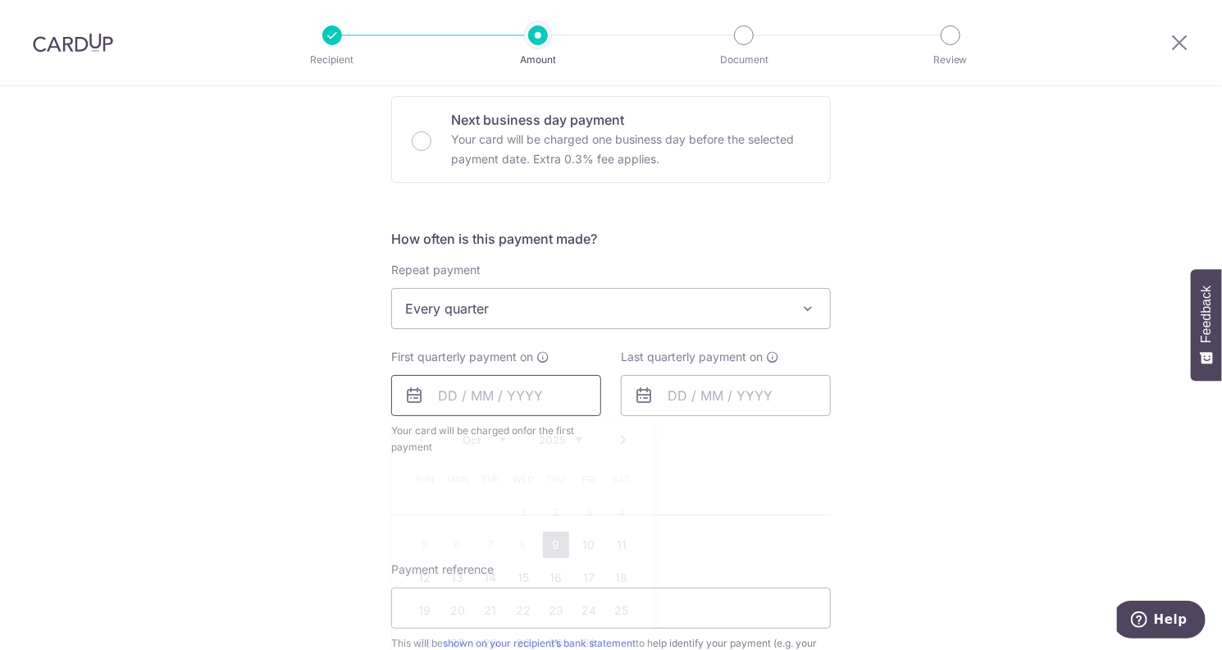
click at [453, 386] on input "text" at bounding box center [496, 395] width 210 height 41
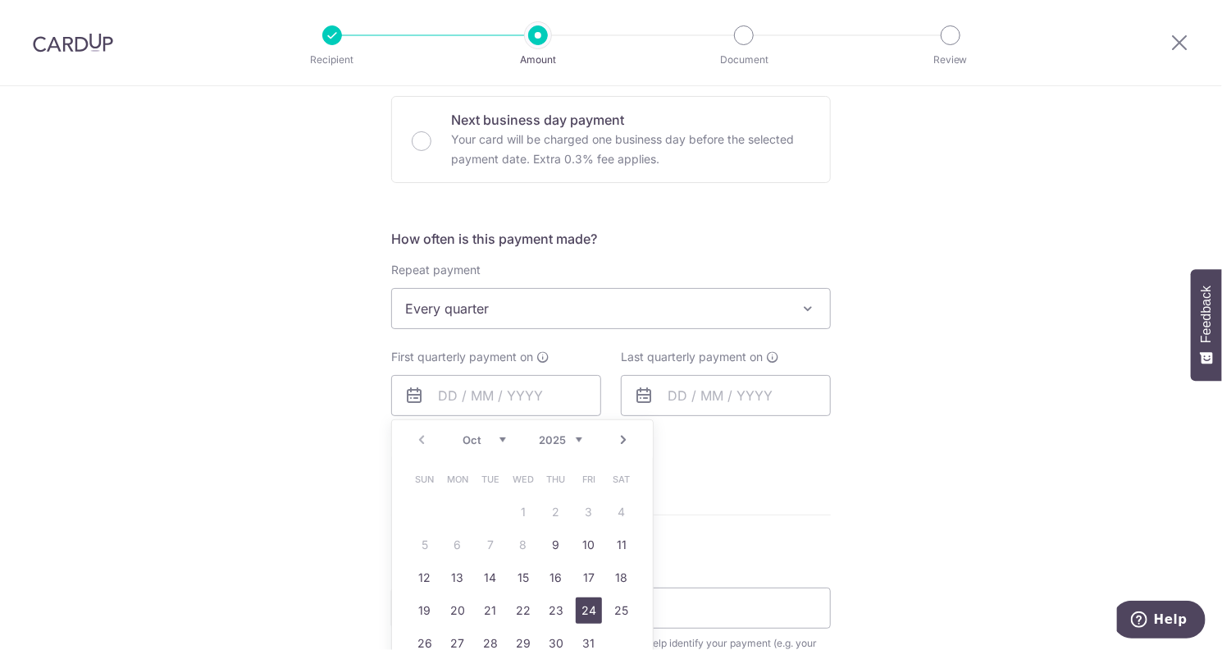
click at [588, 616] on link "24" at bounding box center [589, 610] width 26 height 26
type input "24/10/2025"
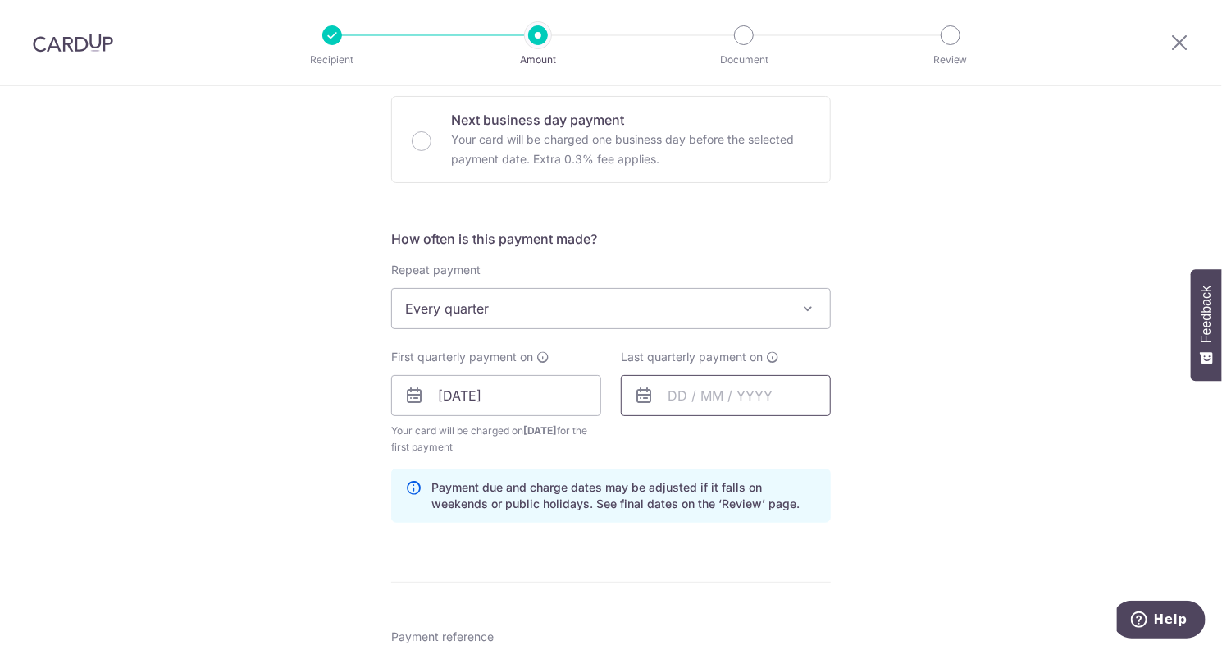
click at [725, 393] on input "text" at bounding box center [726, 395] width 210 height 41
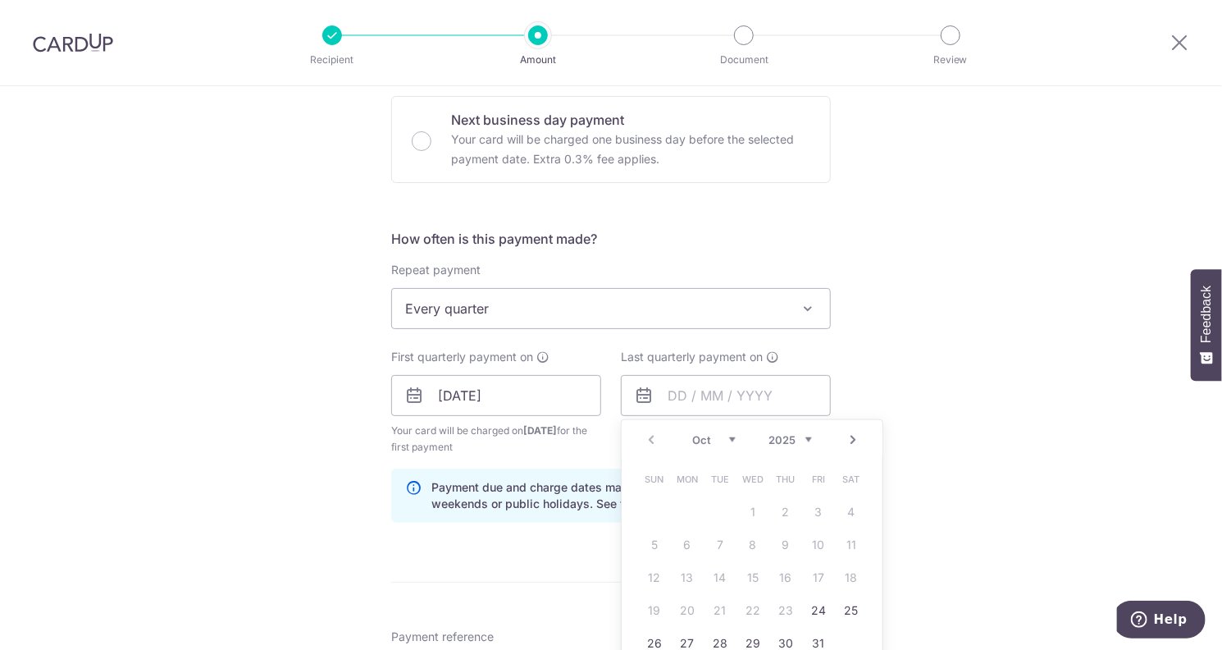
click at [798, 436] on select "2025 2026 2027 2028 2029 2030 2031 2032 2033 2034 2035" at bounding box center [790, 439] width 43 height 13
click at [814, 606] on link "23" at bounding box center [818, 610] width 26 height 26
type input "23/10/2026"
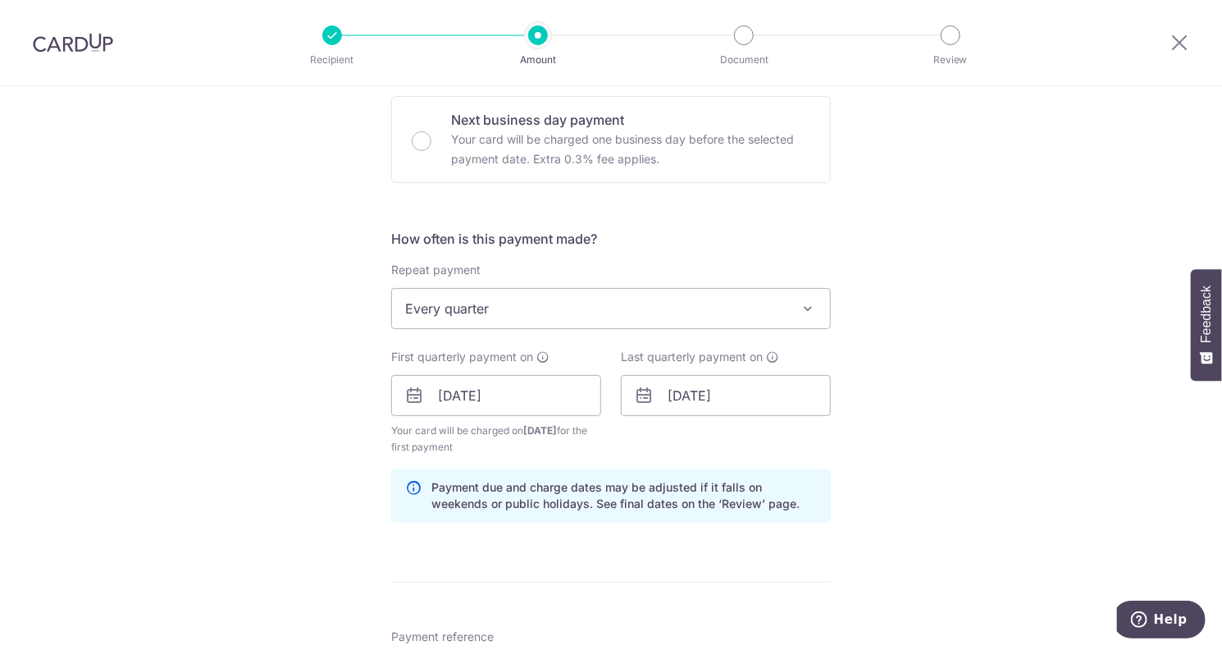
click at [929, 524] on div "Tell us more about your payment Enter payment amount SGD 1,440.00 1440.00 Selec…" at bounding box center [611, 377] width 1222 height 1567
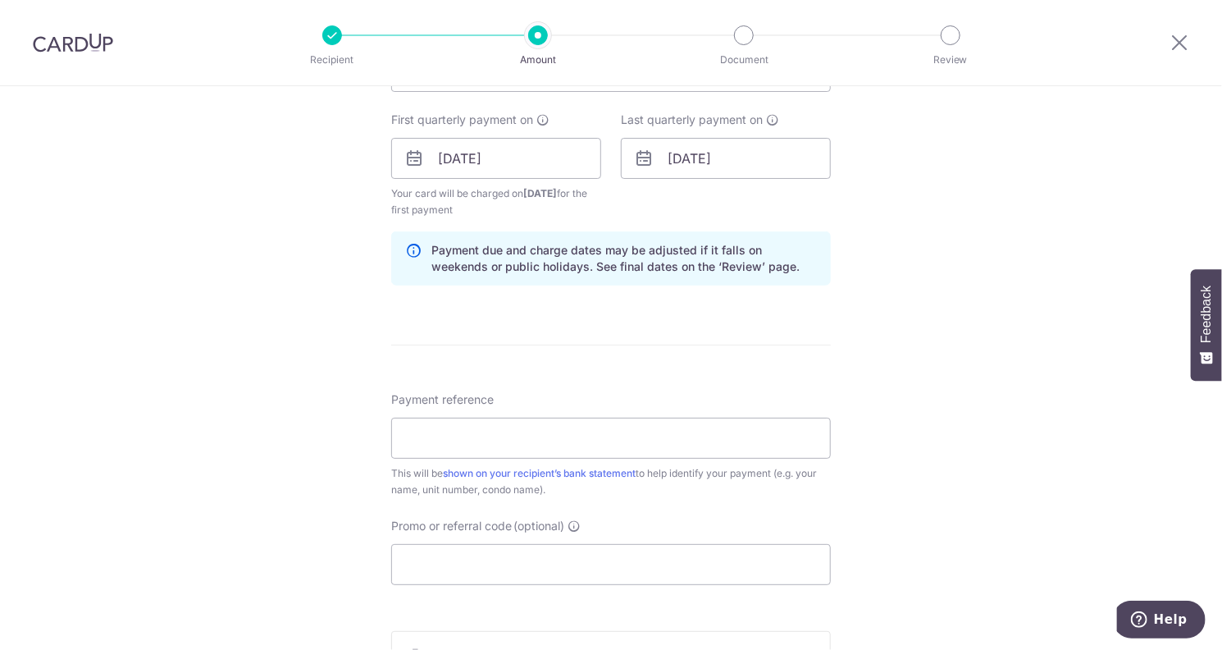
scroll to position [738, 0]
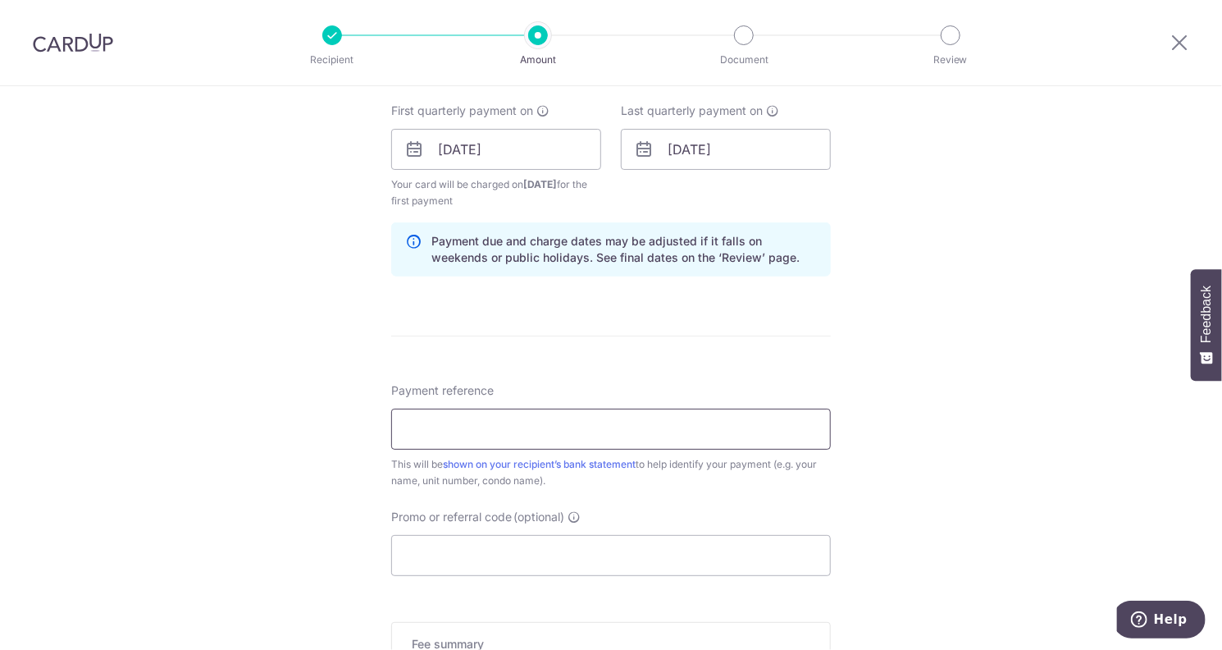
click at [685, 432] on input "Payment reference" at bounding box center [611, 428] width 440 height 41
type input "734 02-19"
click at [574, 542] on input "Promo or referral code (optional)" at bounding box center [611, 555] width 440 height 41
paste input "REC185"
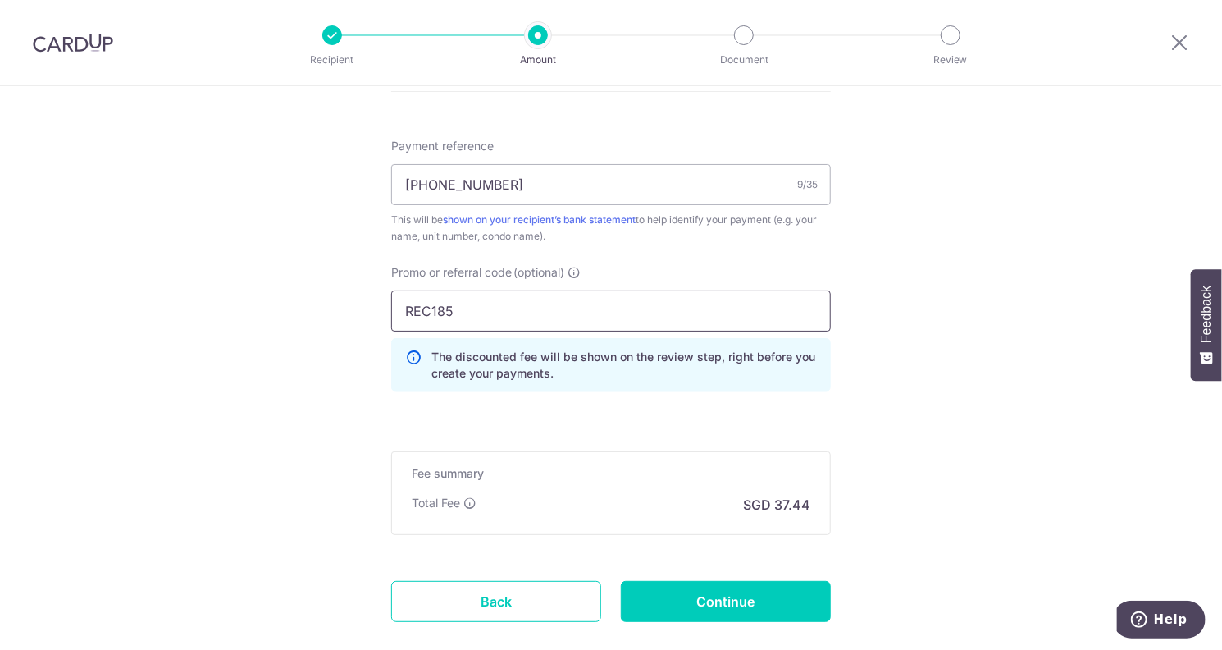
scroll to position [984, 0]
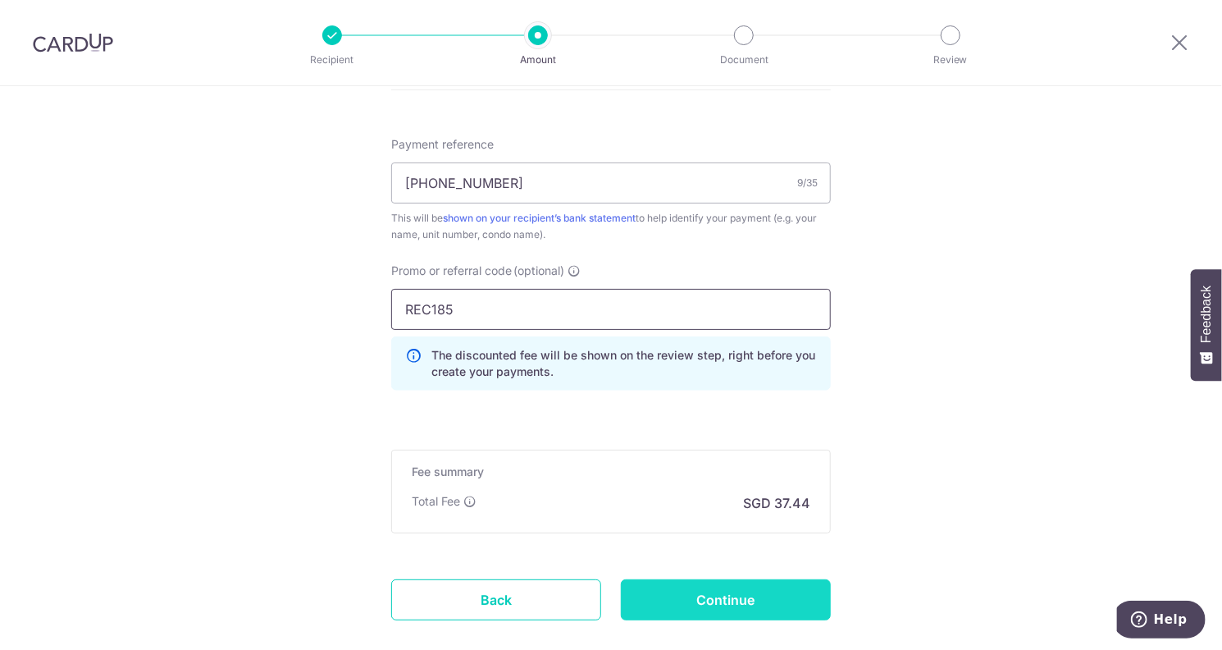
type input "REC185"
click at [711, 597] on input "Continue" at bounding box center [726, 599] width 210 height 41
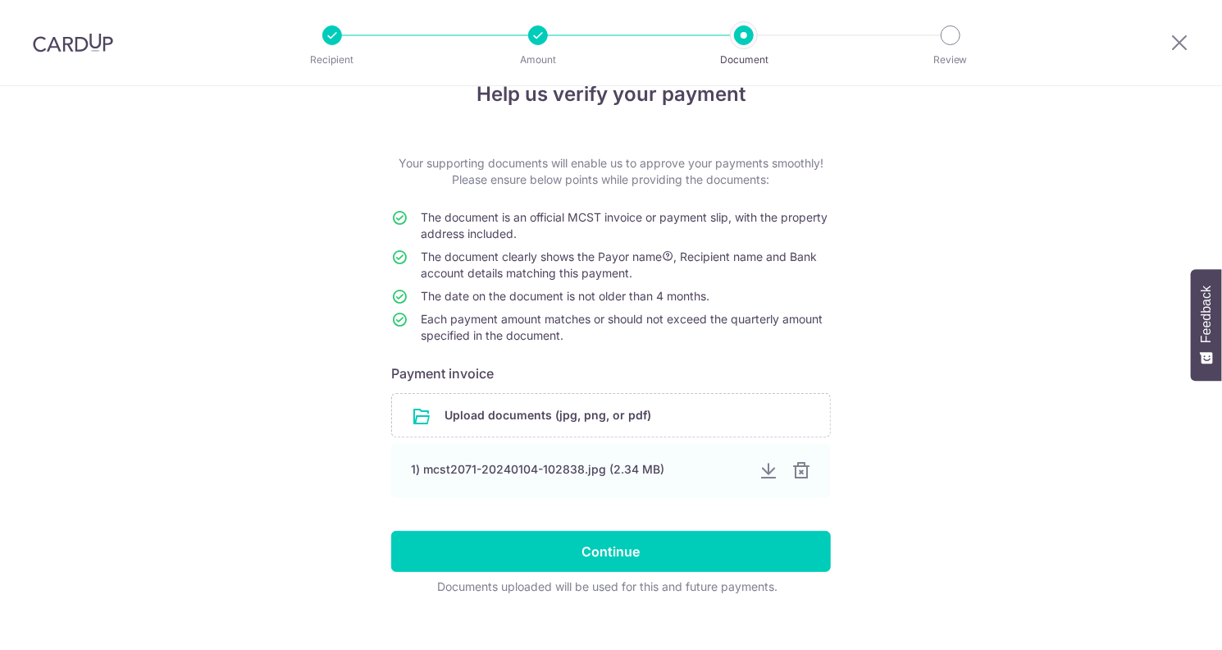
scroll to position [61, 0]
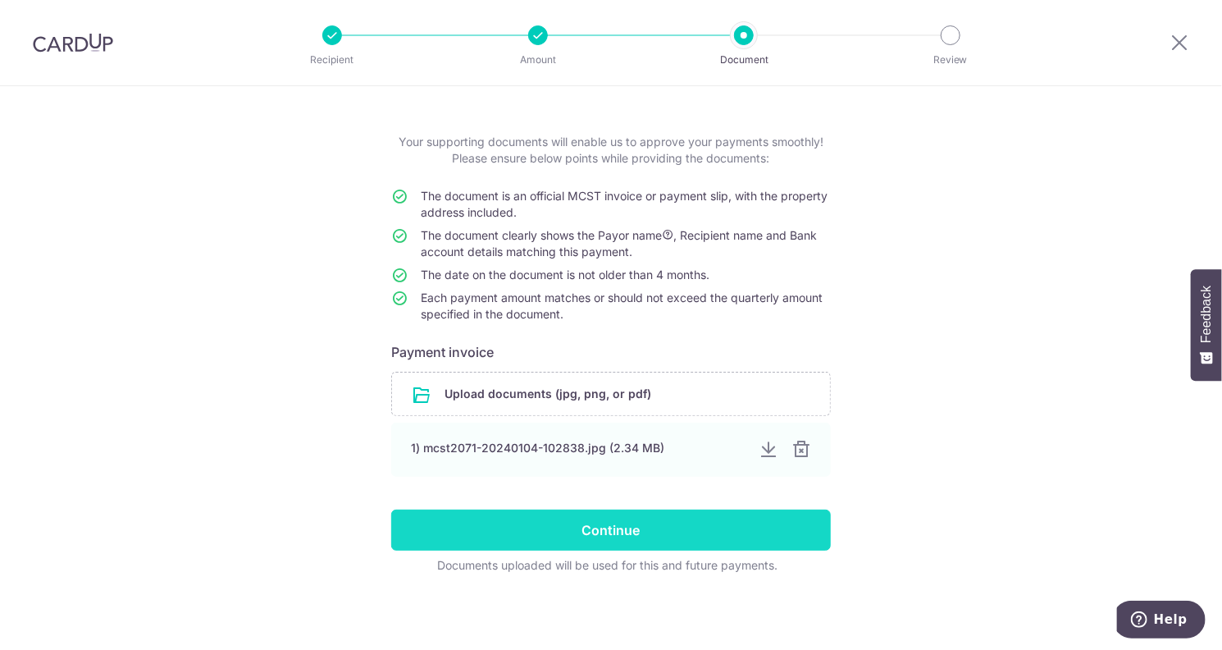
click at [673, 530] on input "Continue" at bounding box center [611, 529] width 440 height 41
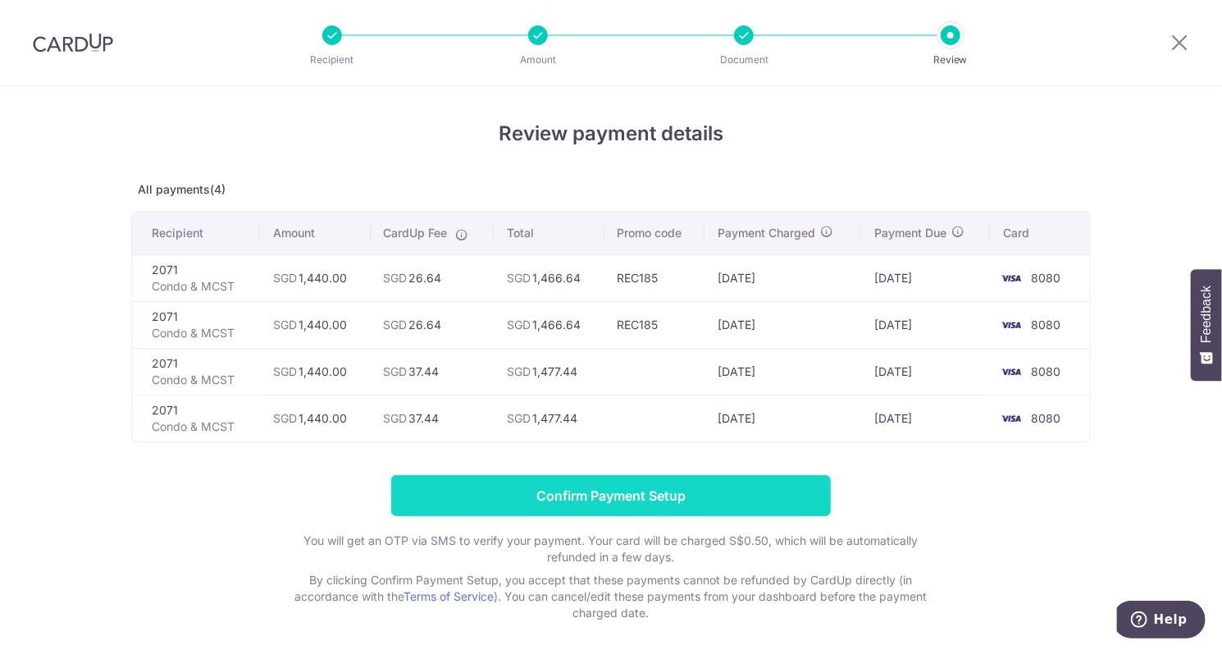
click at [679, 486] on input "Confirm Payment Setup" at bounding box center [611, 495] width 440 height 41
